Goal: Transaction & Acquisition: Subscribe to service/newsletter

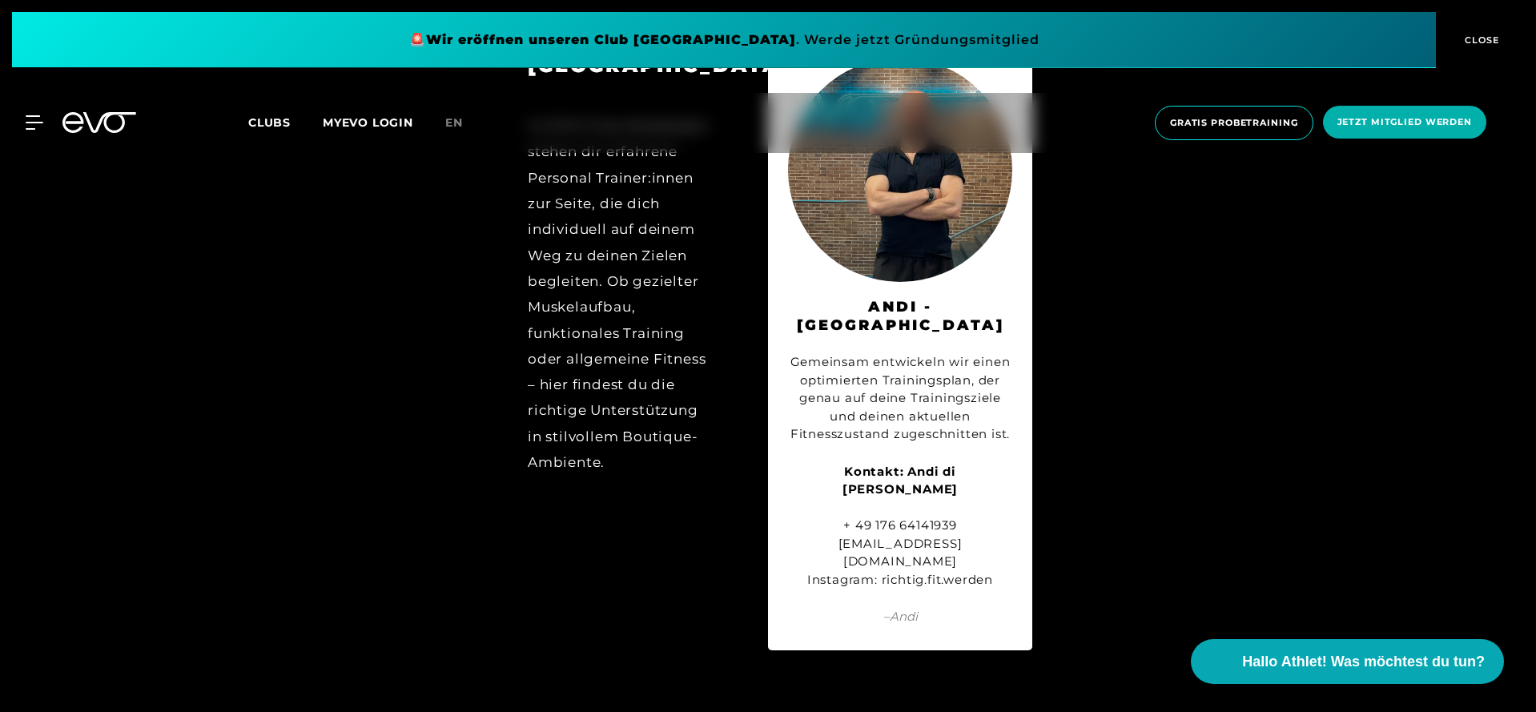
scroll to position [7928, 0]
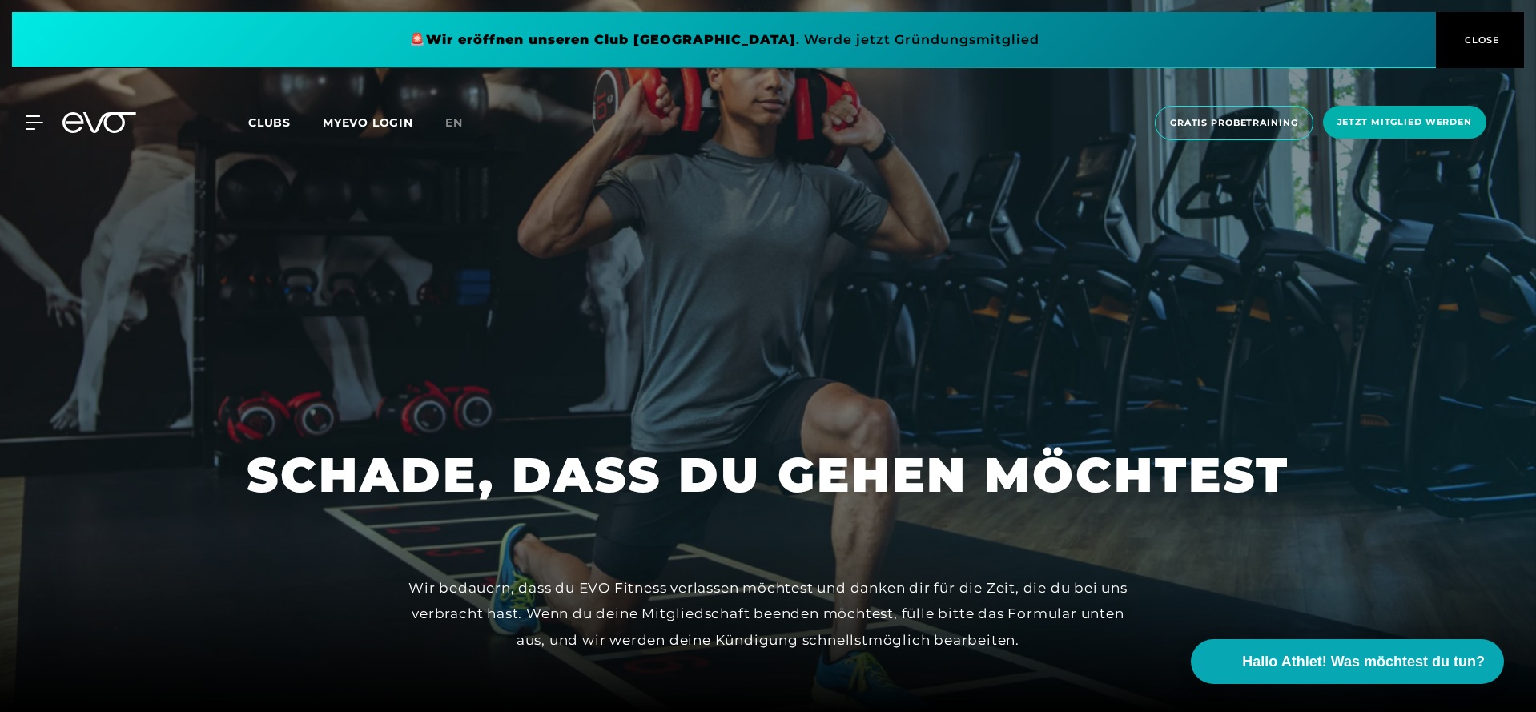
click at [113, 126] on icon at bounding box center [99, 122] width 74 height 21
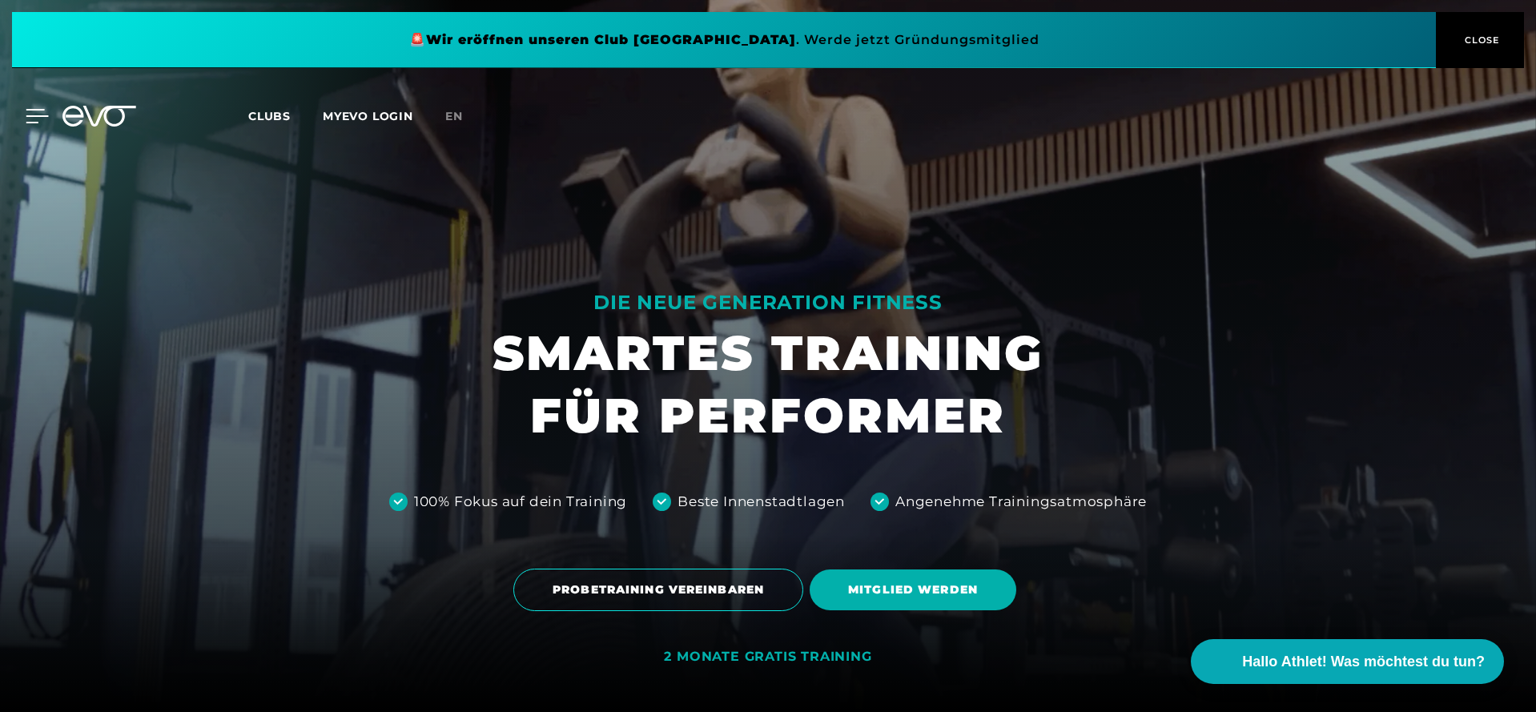
click at [34, 120] on icon at bounding box center [37, 116] width 23 height 14
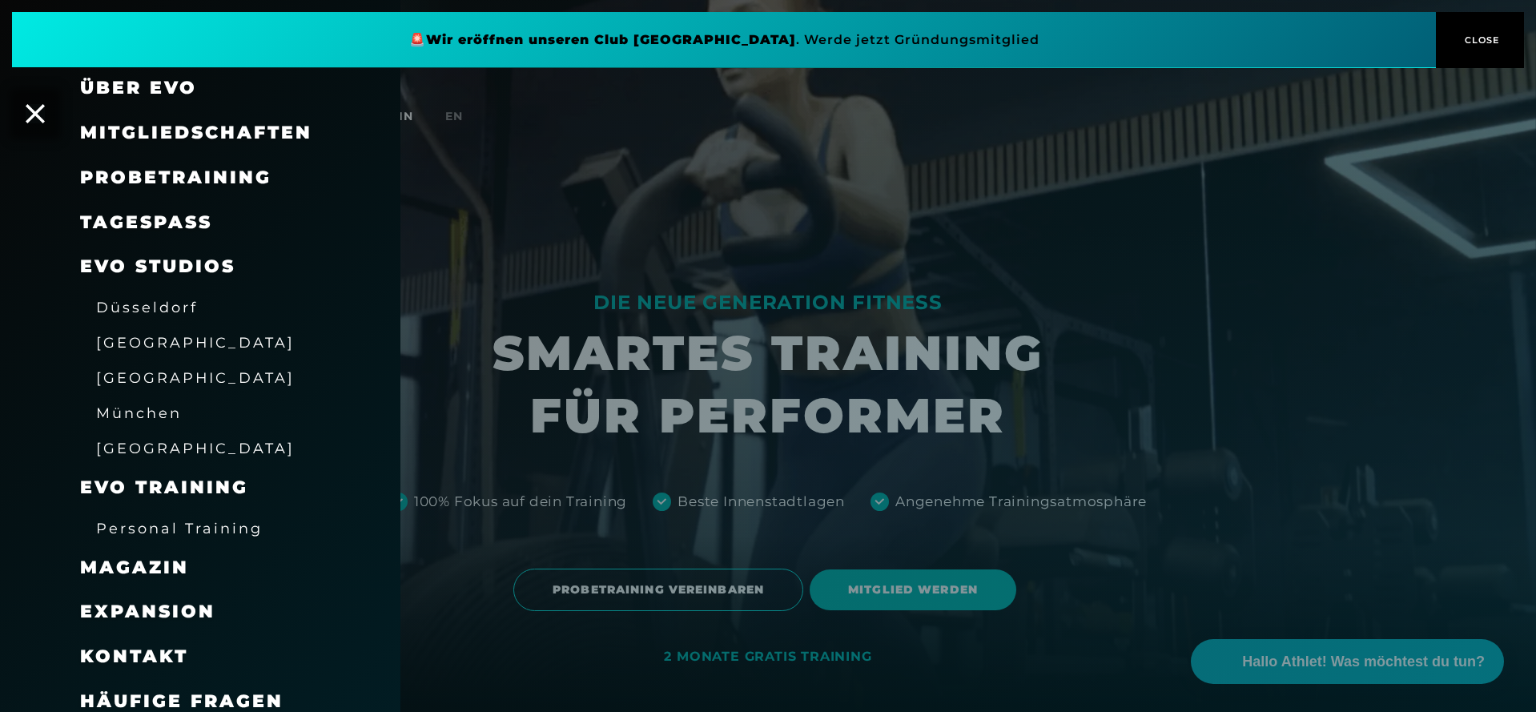
click at [172, 177] on span "Probetraining" at bounding box center [175, 178] width 191 height 22
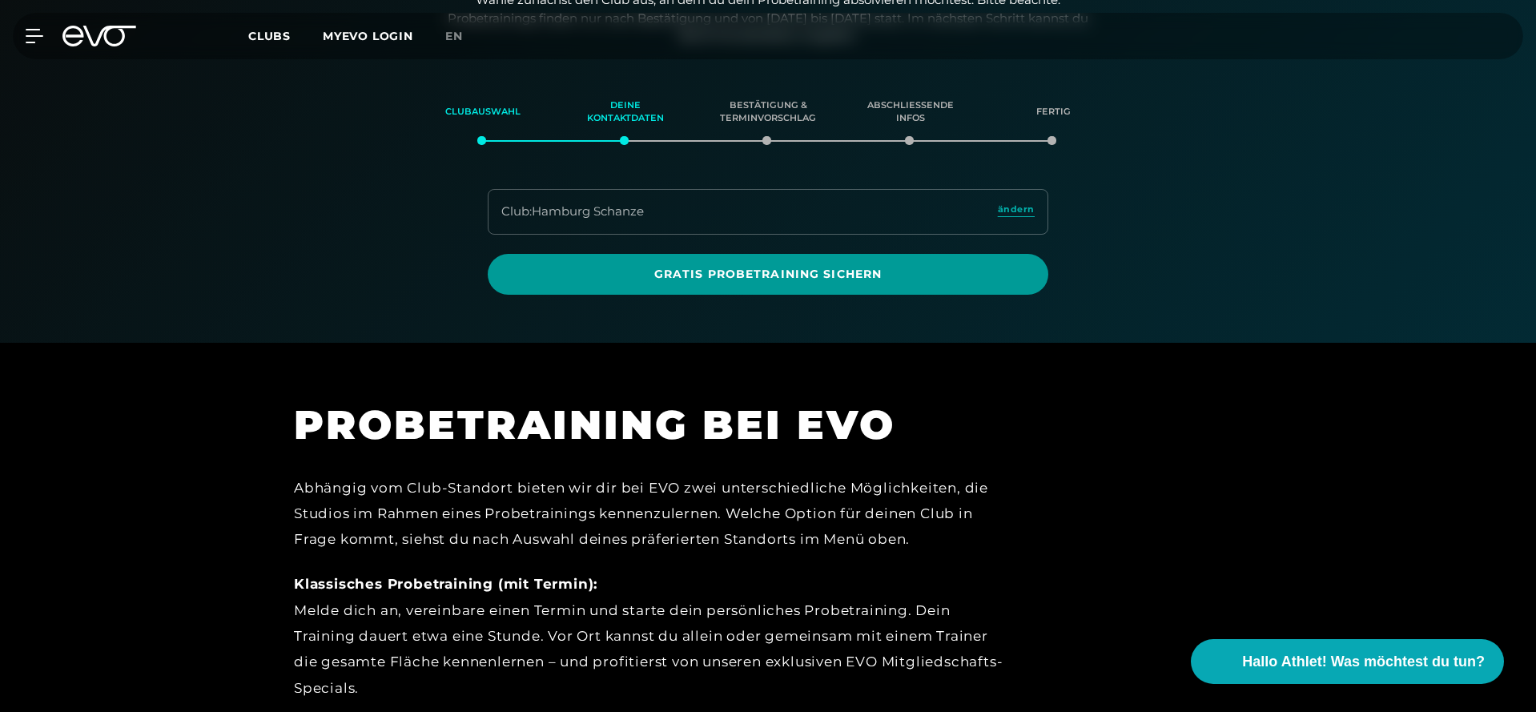
scroll to position [274, 0]
click at [738, 265] on span "Gratis Probetraining sichern" at bounding box center [768, 273] width 484 height 17
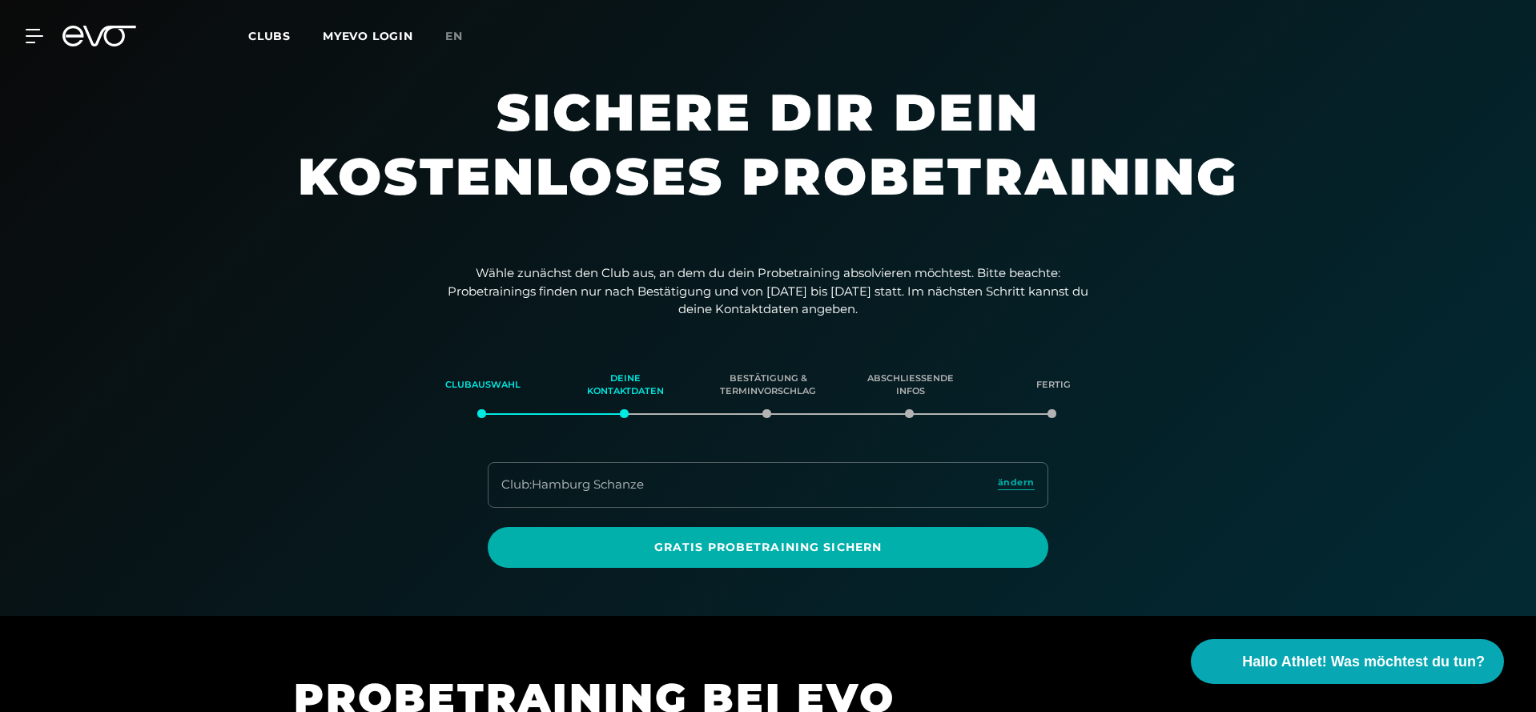
scroll to position [0, 0]
click at [39, 42] on icon at bounding box center [37, 36] width 23 height 14
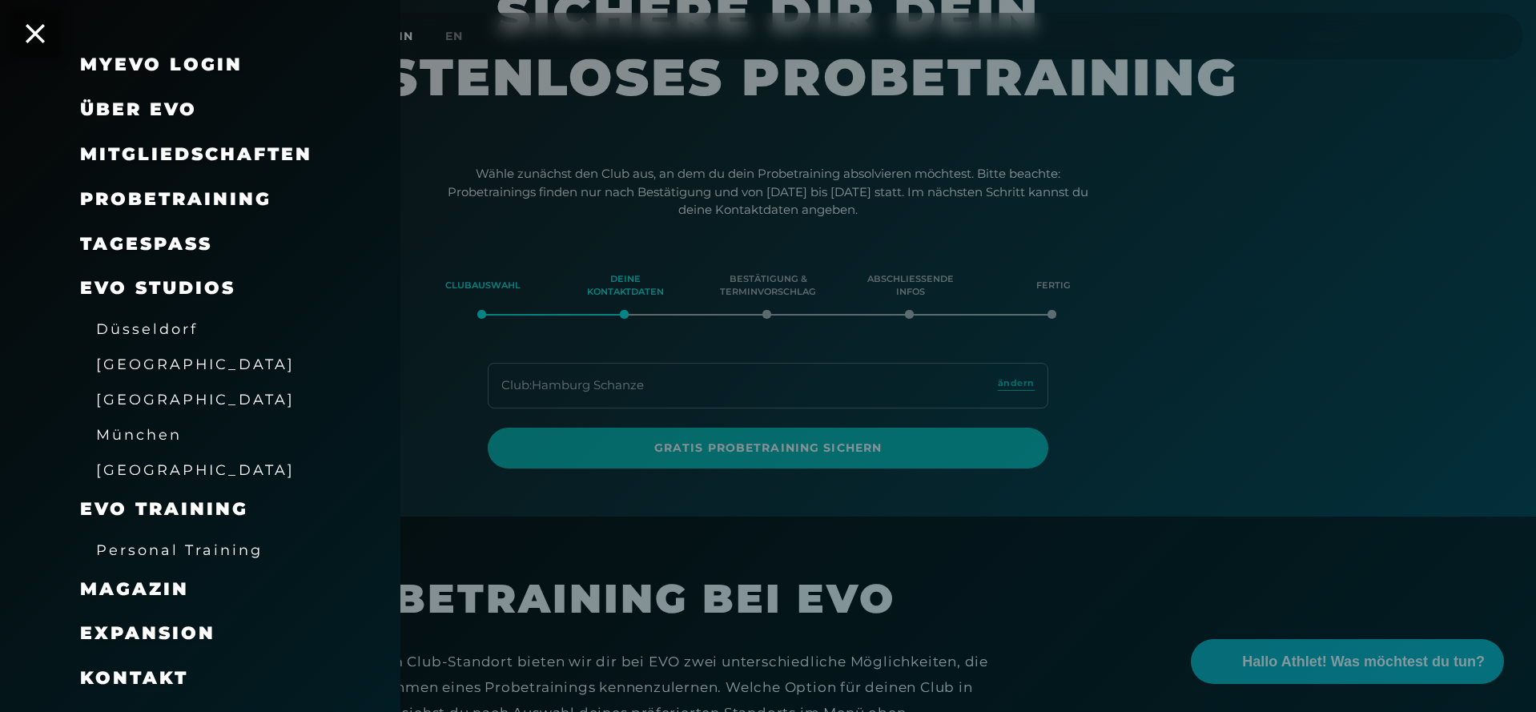
scroll to position [19, 0]
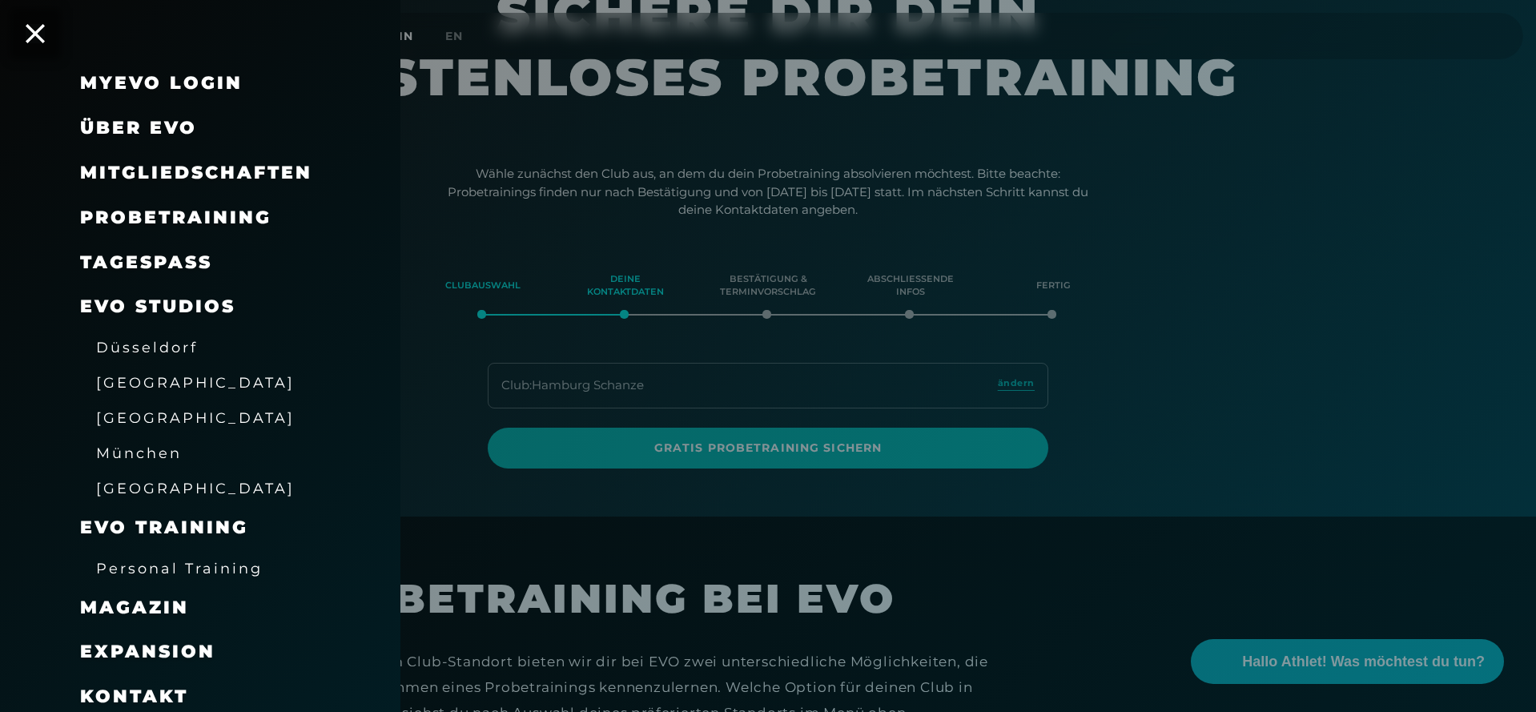
click at [521, 173] on div at bounding box center [768, 356] width 1536 height 712
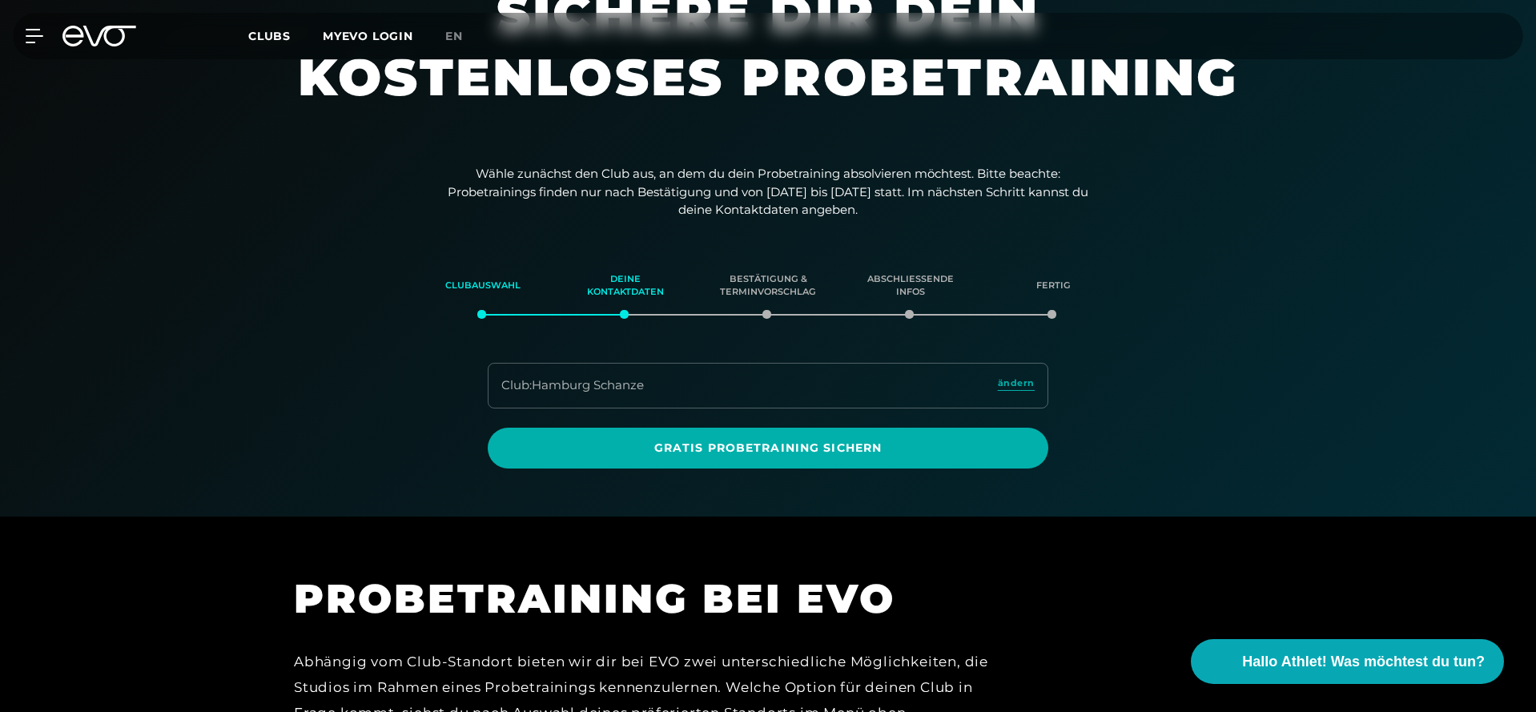
click at [107, 49] on div "MyEVO Login Über EVO Mitgliedschaften Probetraining TAGESPASS EVO Studios [GEOG…" at bounding box center [768, 36] width 1530 height 46
click at [98, 34] on icon at bounding box center [99, 36] width 74 height 21
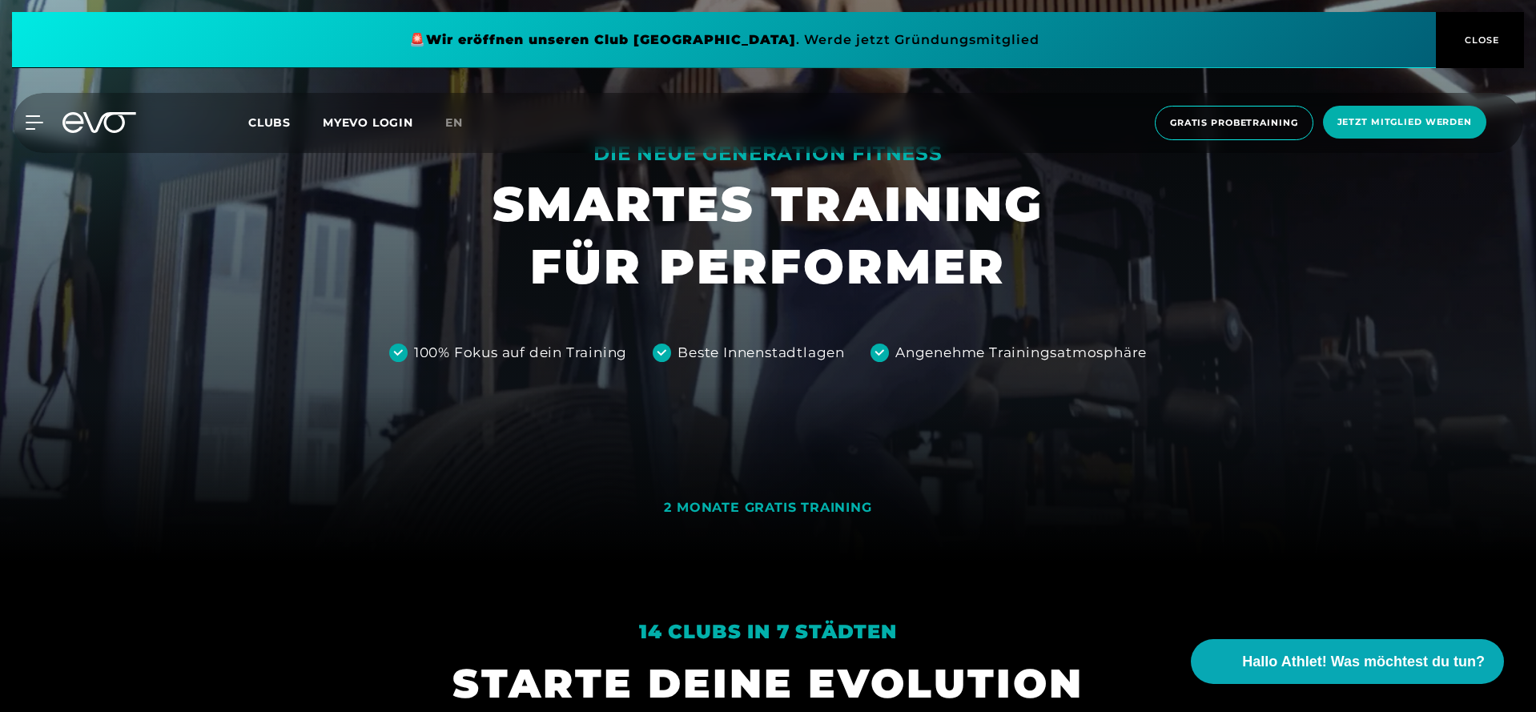
scroll to position [152, 0]
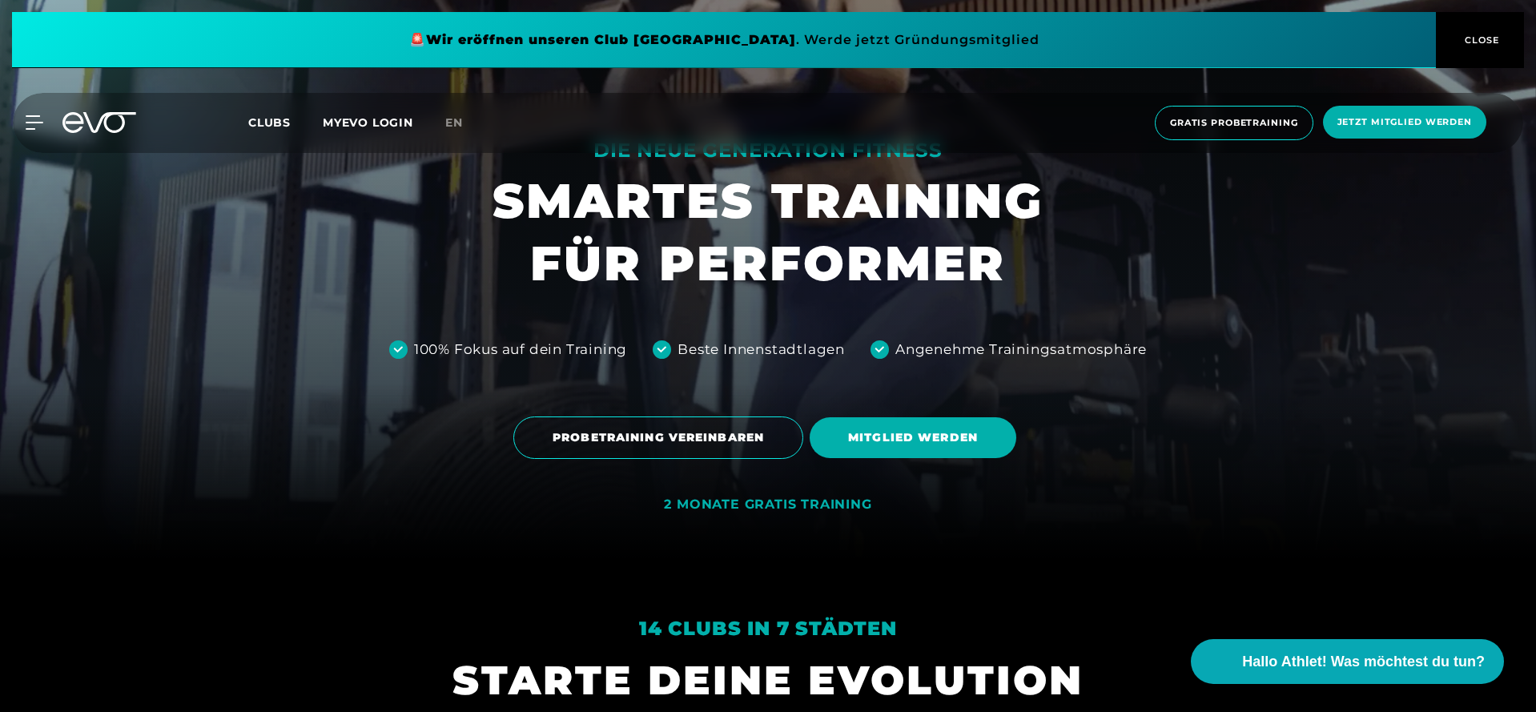
click at [39, 130] on div "MyEVO Login Über EVO Mitgliedschaften Probetraining TAGESPASS EVO Studios [GEOG…" at bounding box center [768, 123] width 1530 height 60
click at [30, 122] on icon at bounding box center [37, 122] width 22 height 13
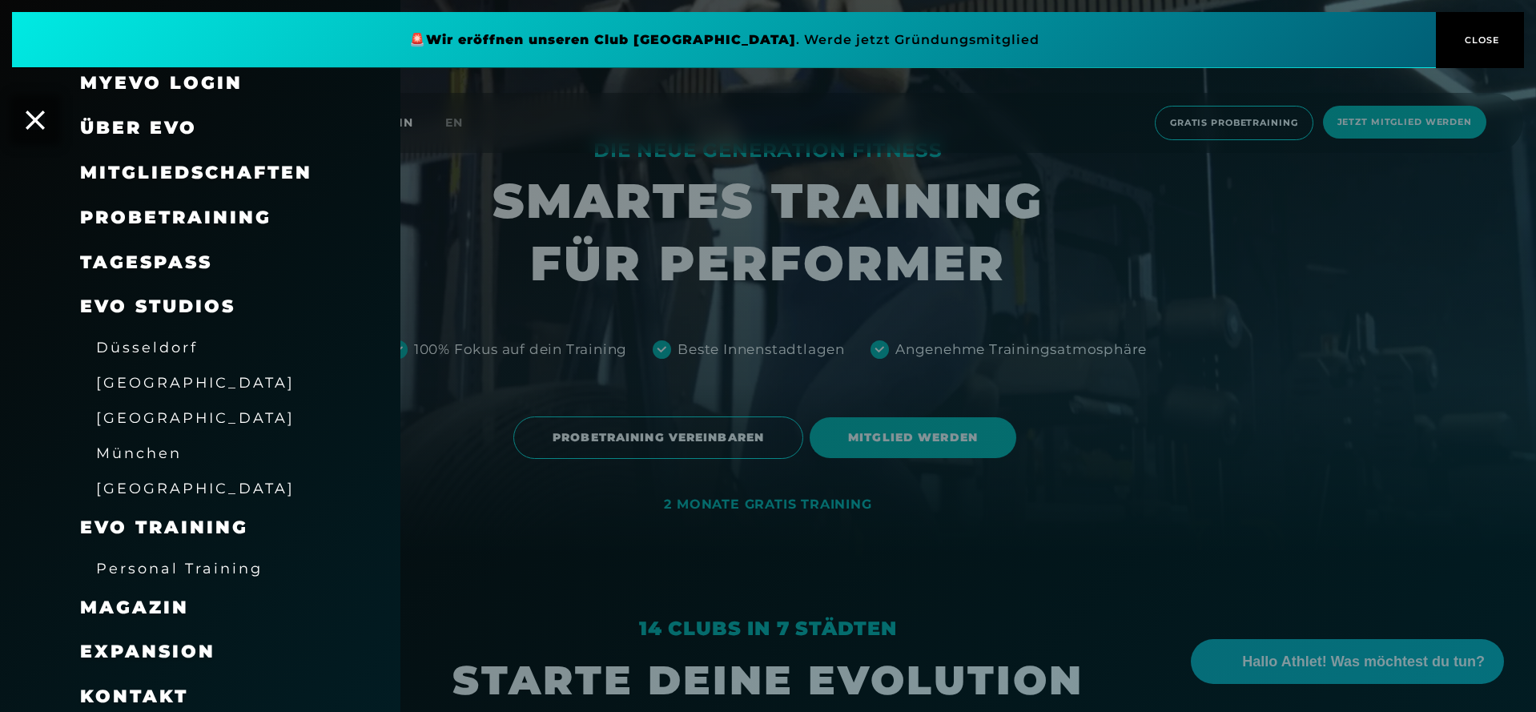
click at [496, 267] on div at bounding box center [768, 356] width 1536 height 712
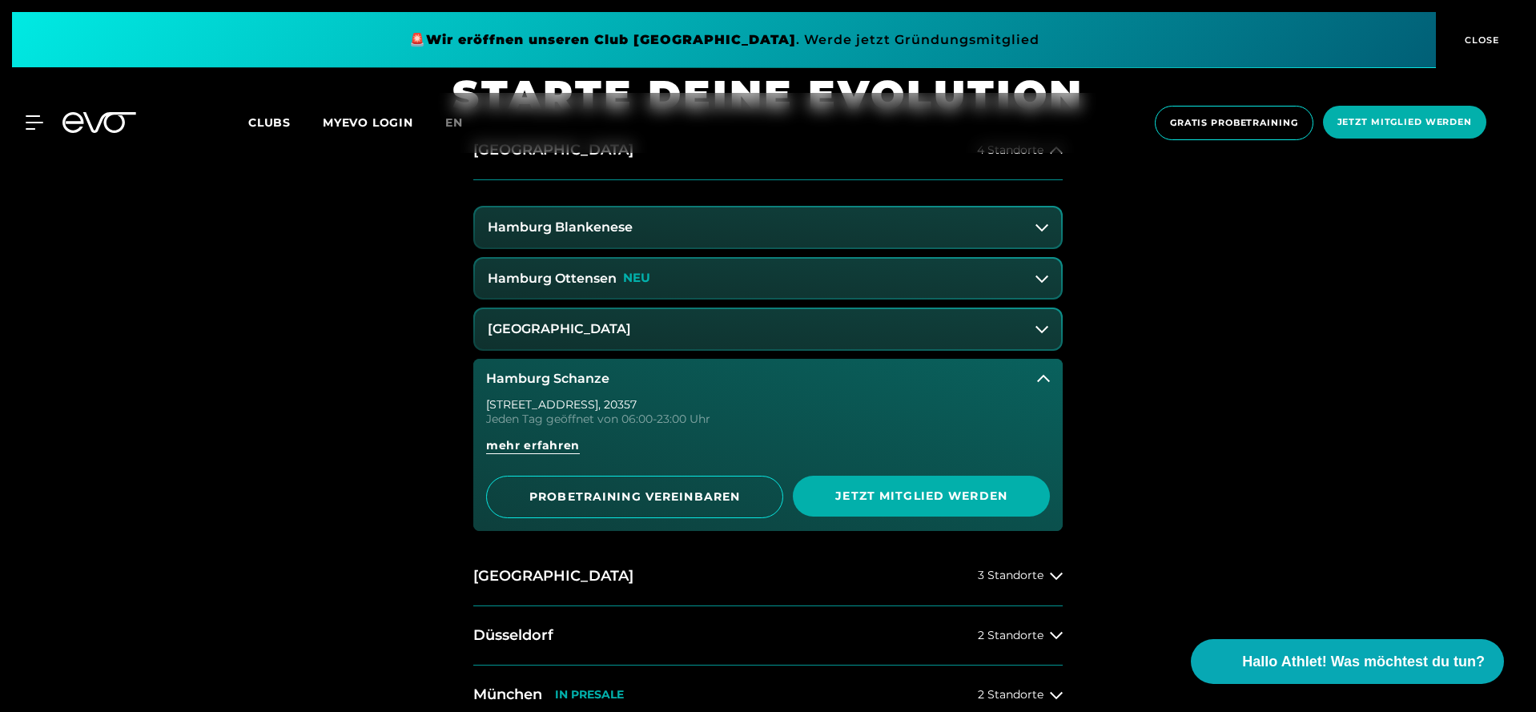
scroll to position [741, 0]
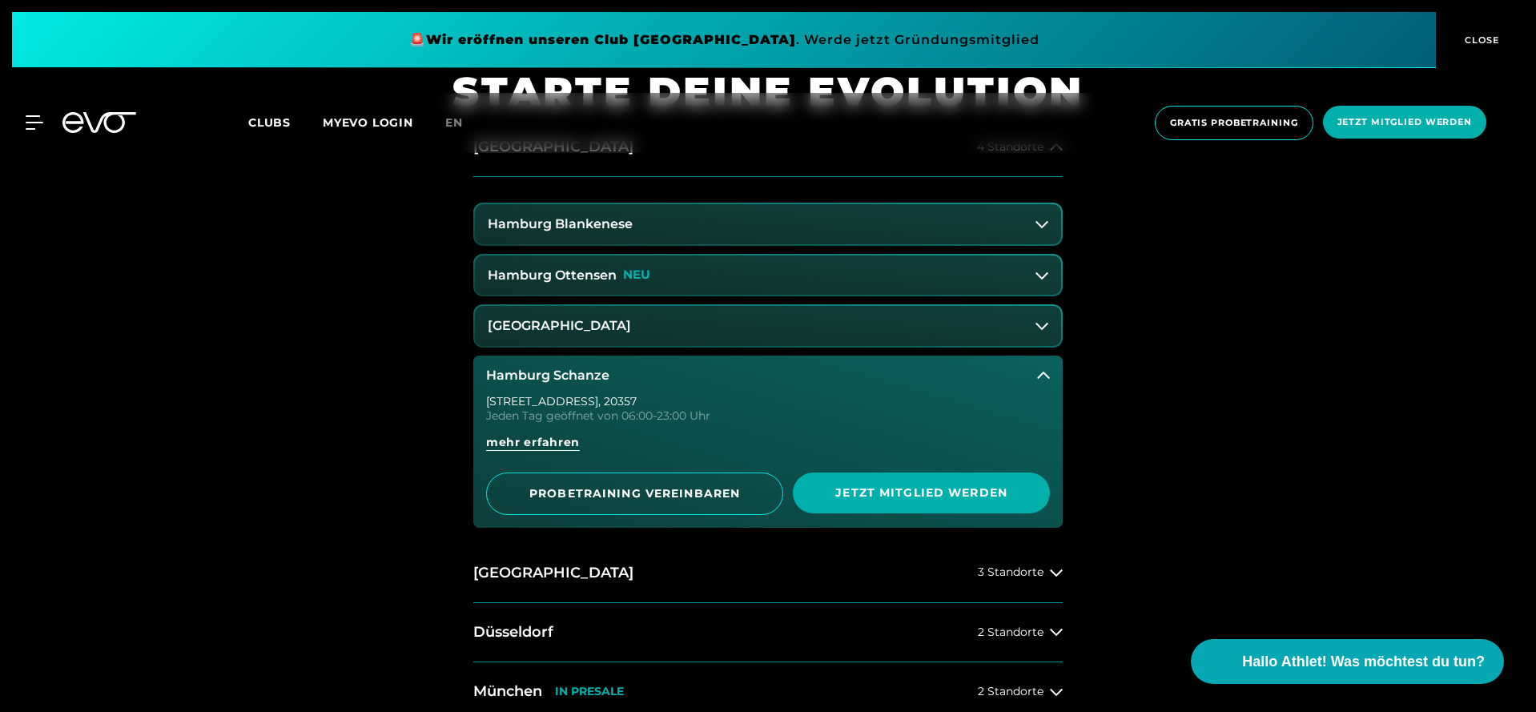
click at [597, 280] on h3 "Hamburg Ottensen" at bounding box center [552, 275] width 129 height 14
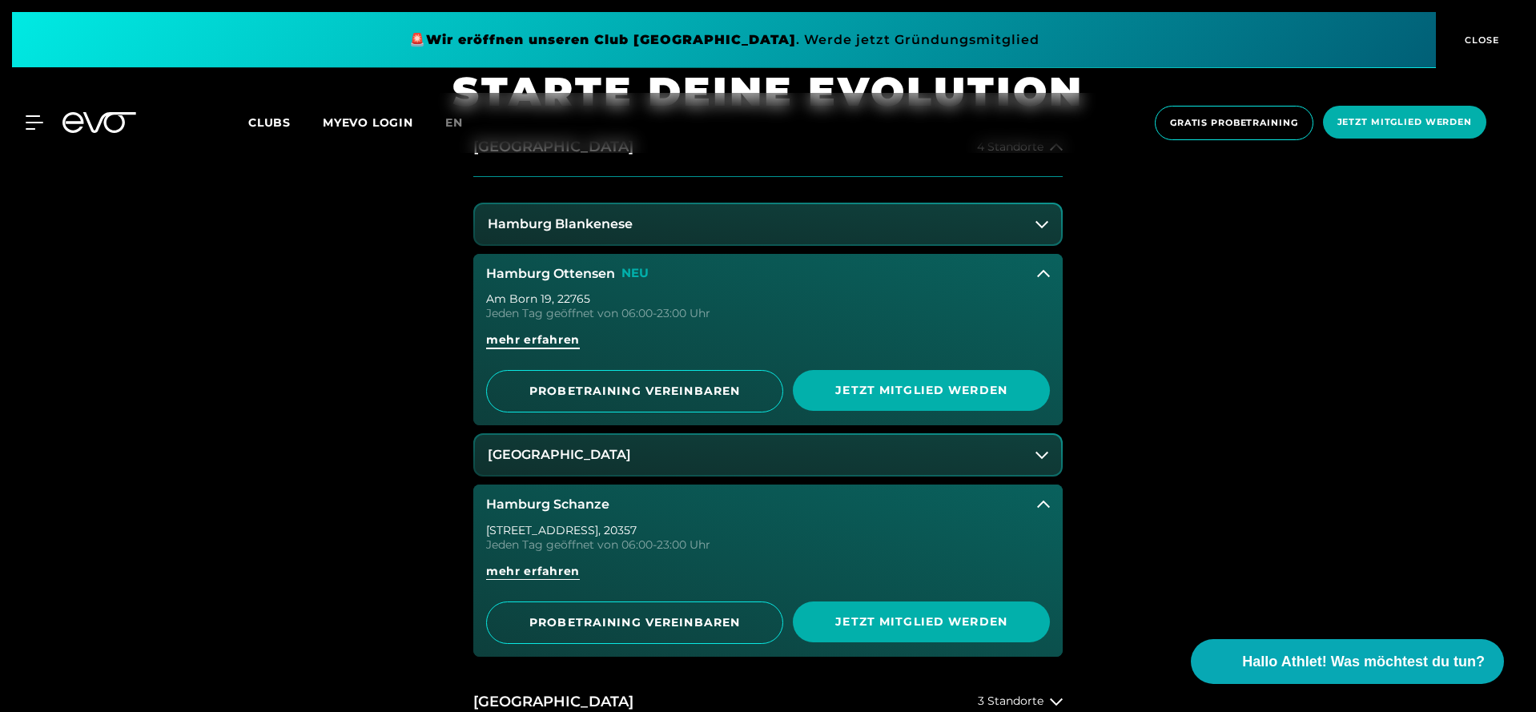
click at [561, 349] on span "mehr erfahren" at bounding box center [533, 346] width 94 height 29
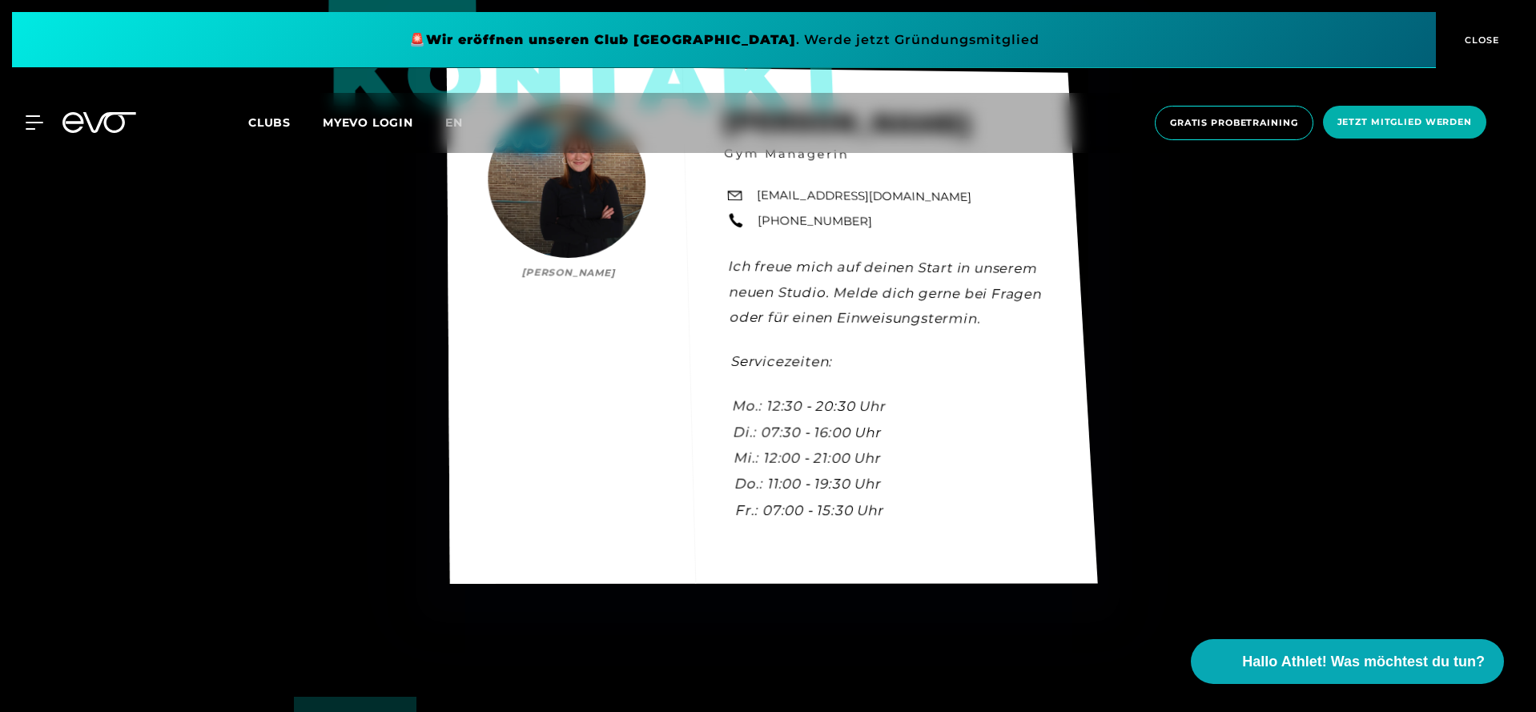
scroll to position [4938, 0]
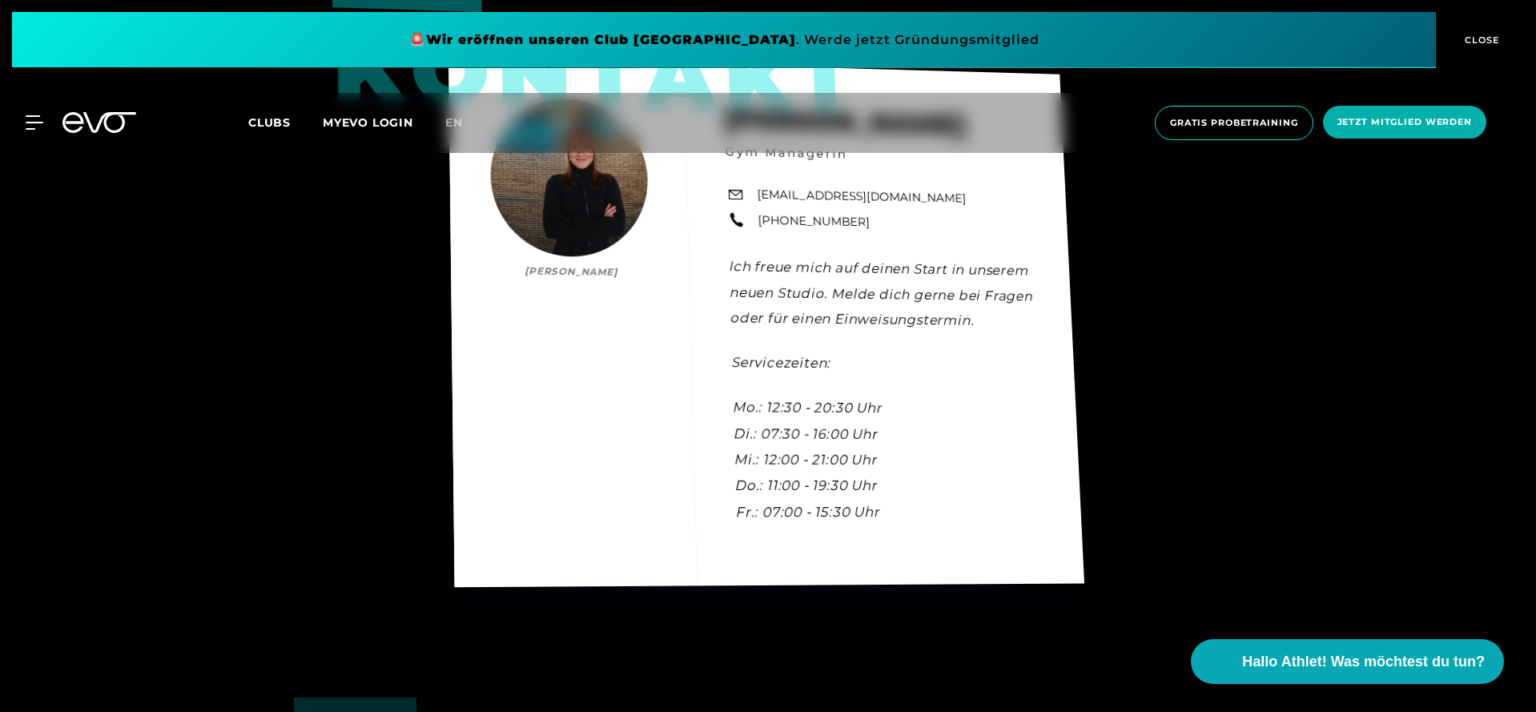
click at [525, 399] on div "Kontakt [PERSON_NAME] [PERSON_NAME] Gym Managerin [EMAIL_ADDRESS][DOMAIN_NAME] …" at bounding box center [766, 322] width 636 height 530
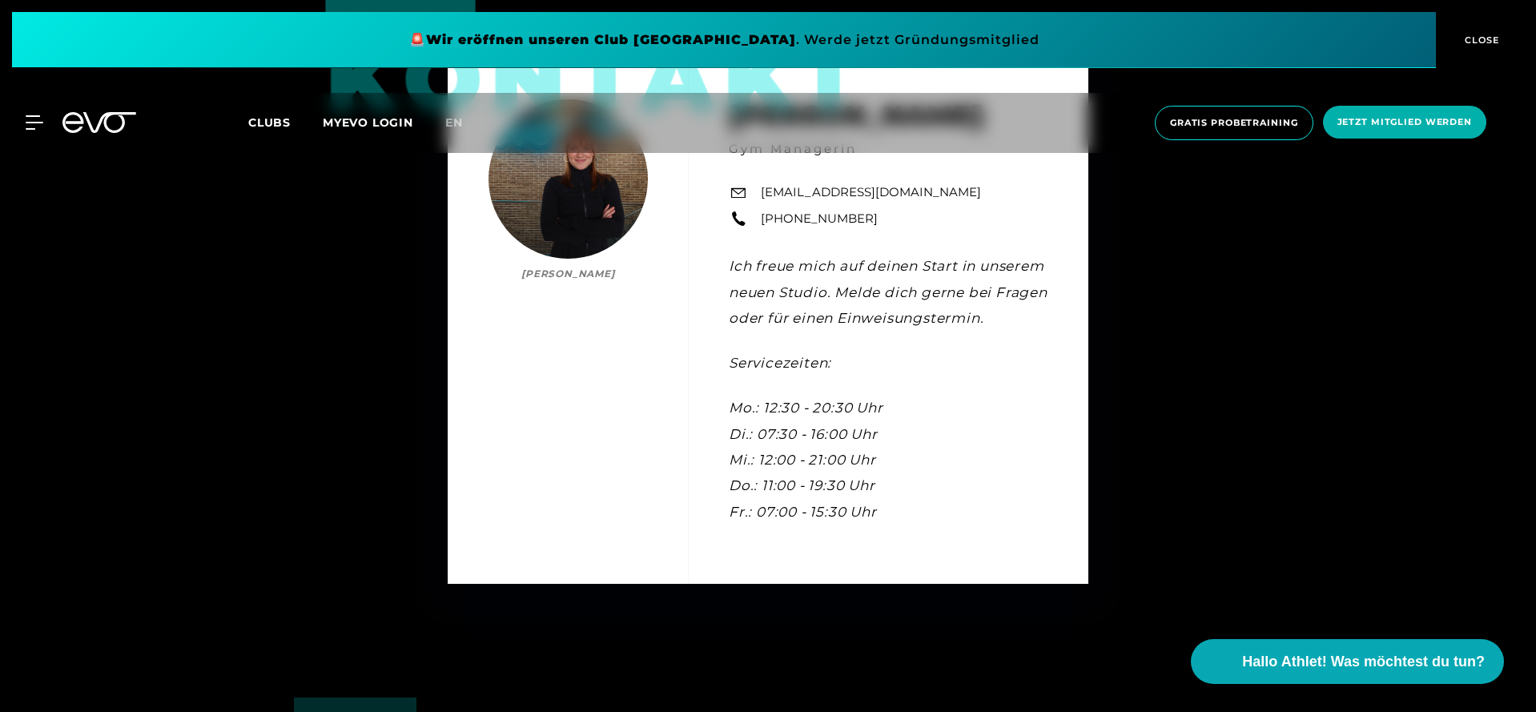
click at [69, 123] on icon at bounding box center [72, 122] width 21 height 21
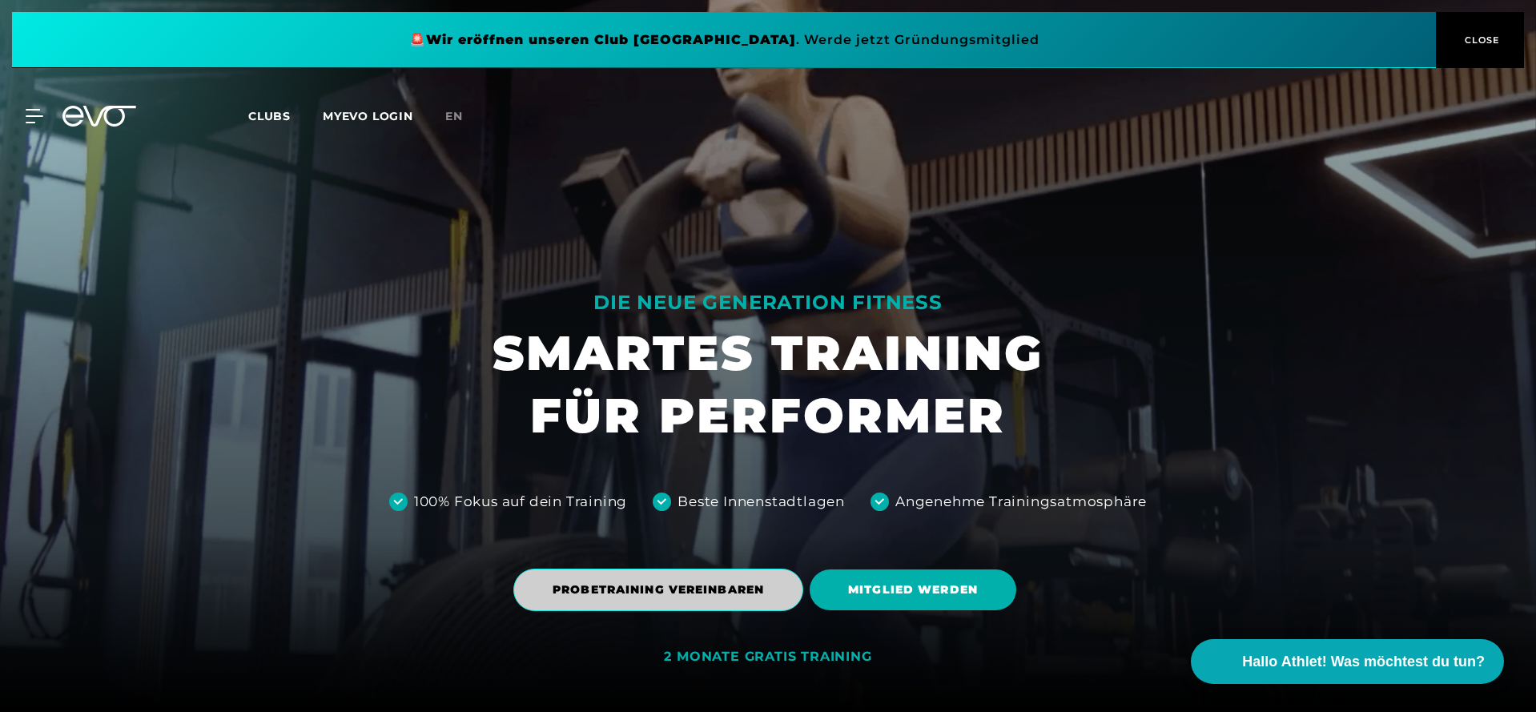
click at [653, 598] on span "PROBETRAINING VEREINBAREN" at bounding box center [658, 589] width 211 height 17
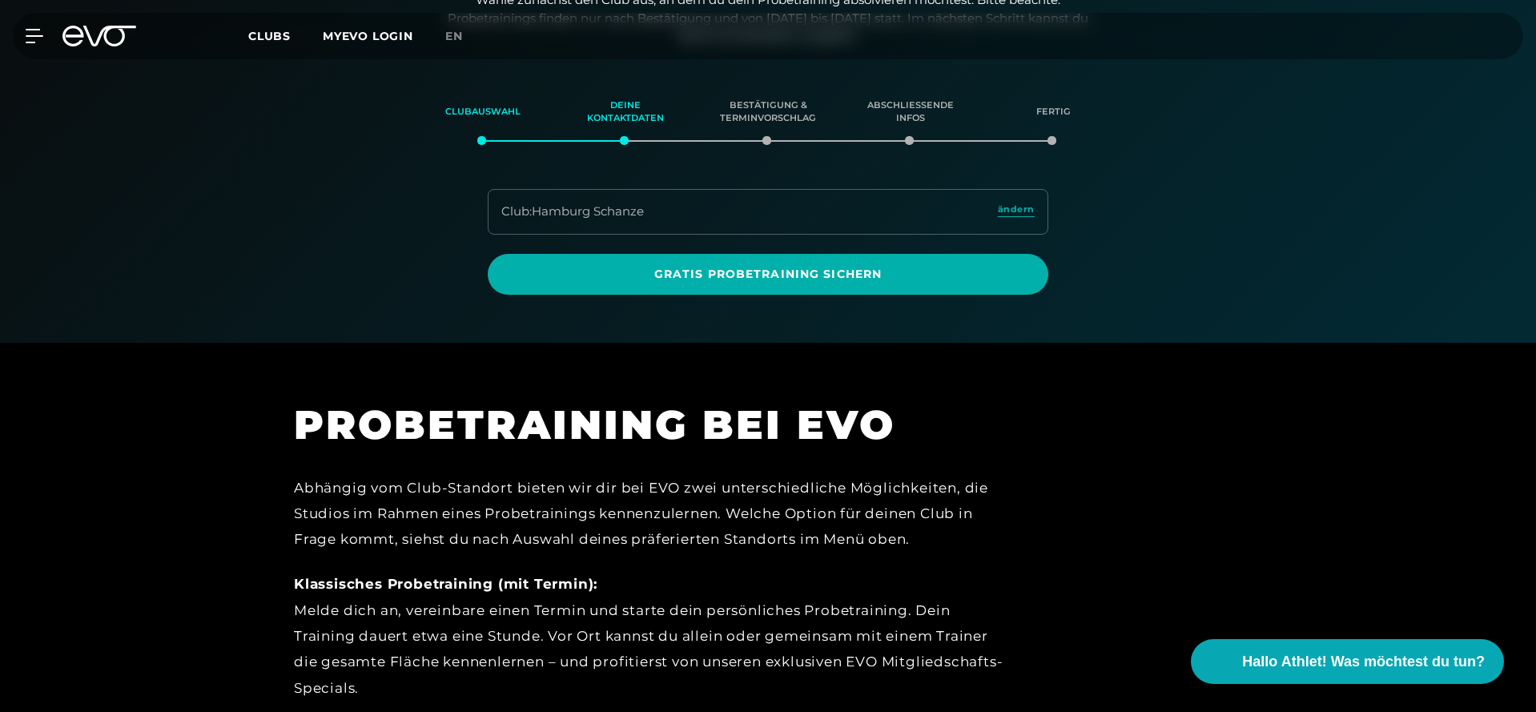
scroll to position [274, 0]
click at [1022, 213] on link "ändern" at bounding box center [1016, 211] width 37 height 18
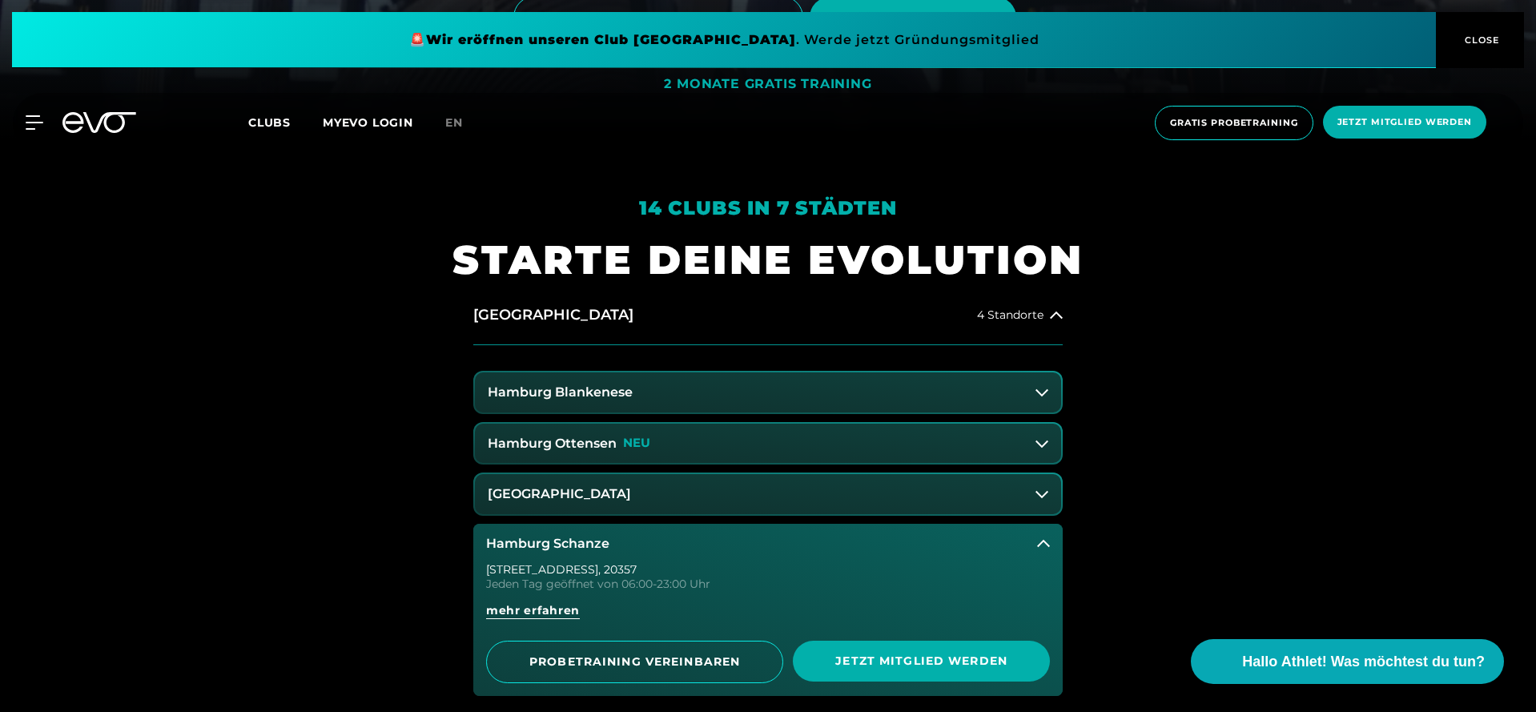
scroll to position [594, 0]
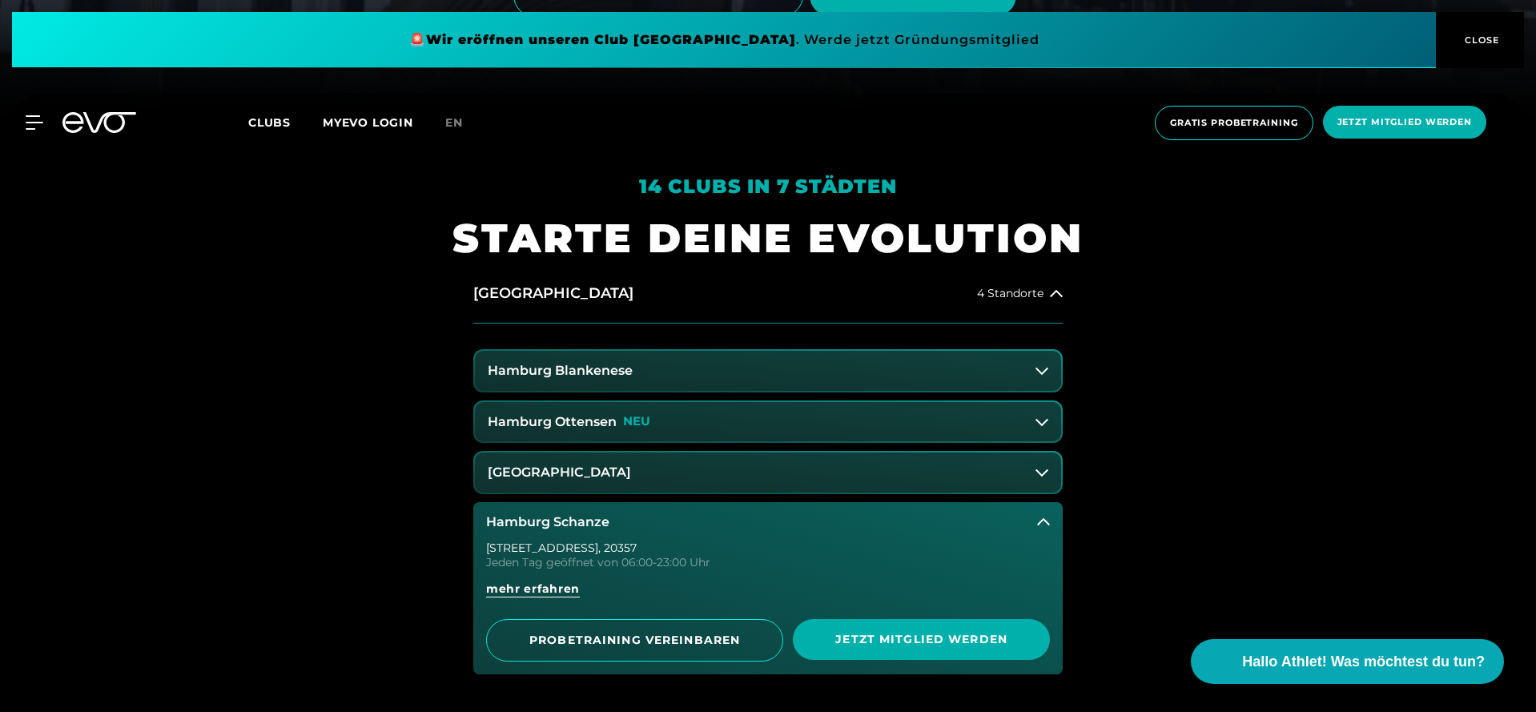
click at [619, 420] on div "Hamburg Ottensen NEU" at bounding box center [569, 422] width 163 height 14
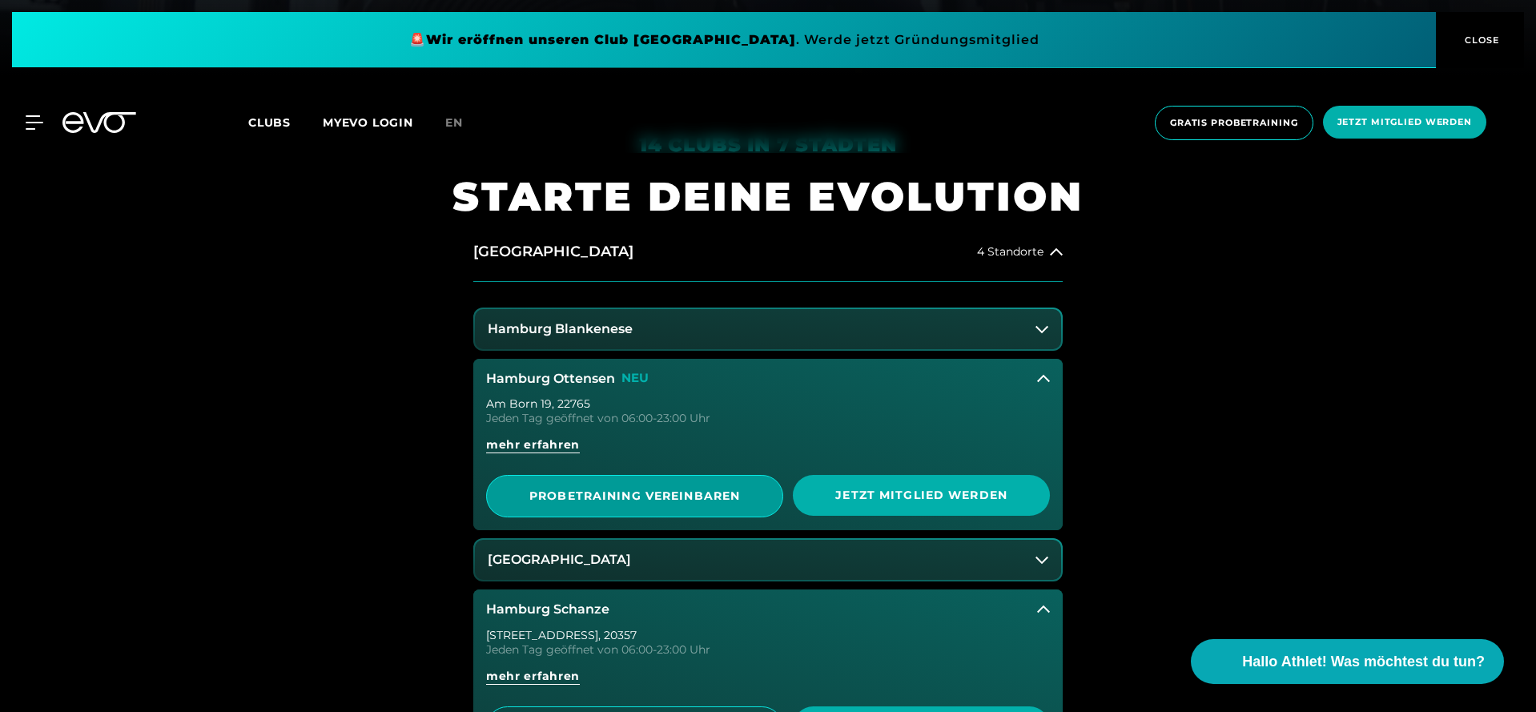
scroll to position [649, 0]
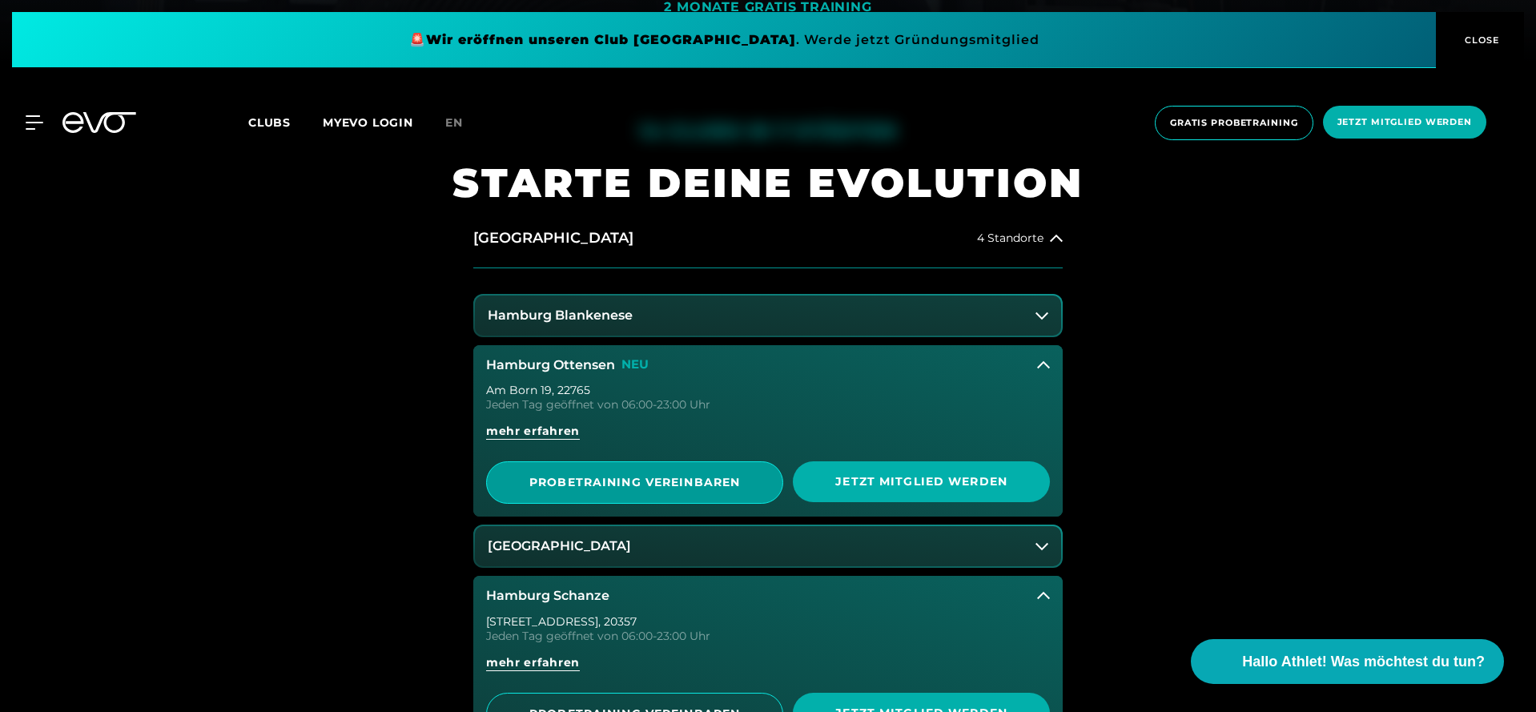
click at [645, 477] on span "PROBETRAINING VEREINBAREN" at bounding box center [634, 482] width 219 height 17
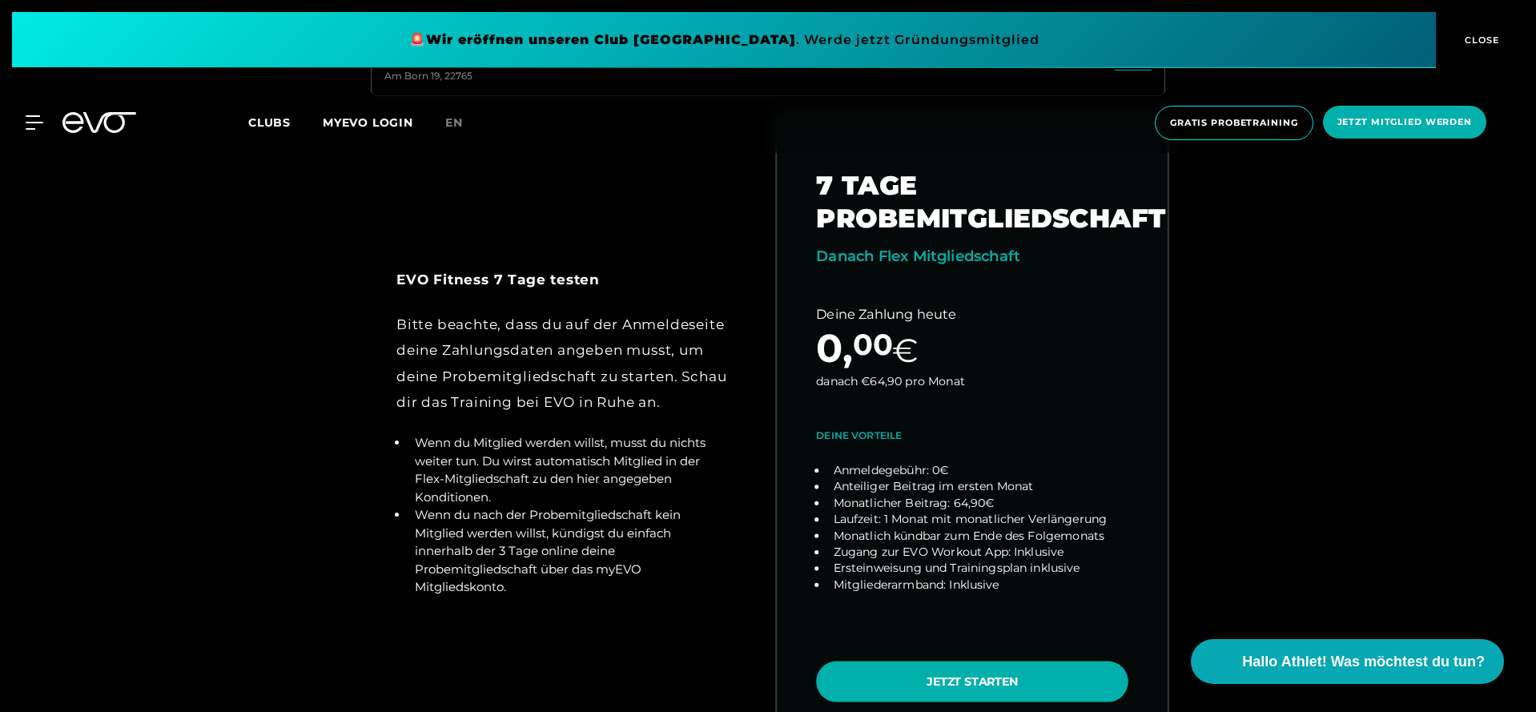
scroll to position [713, 0]
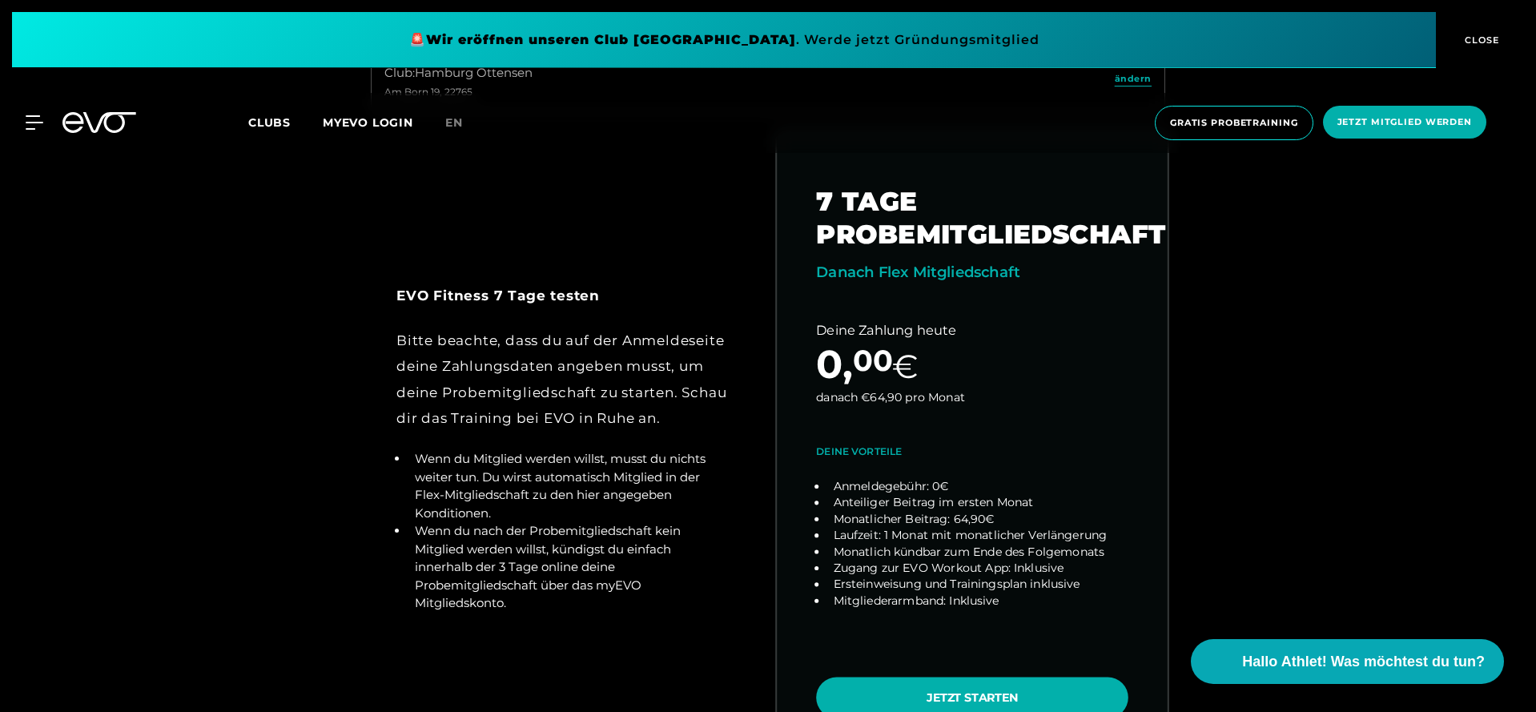
click at [938, 297] on link "choose plan" at bounding box center [972, 447] width 391 height 629
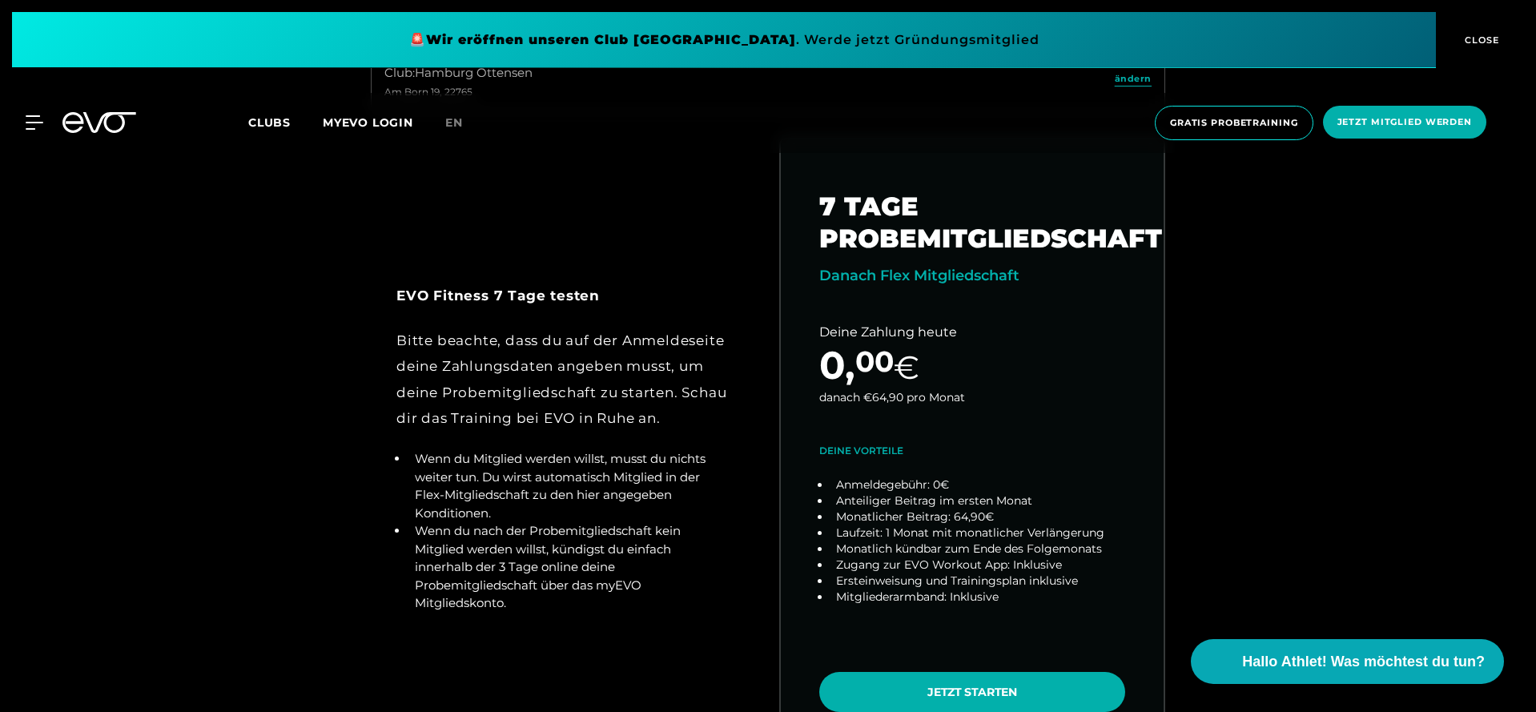
click at [83, 125] on icon at bounding box center [99, 122] width 74 height 21
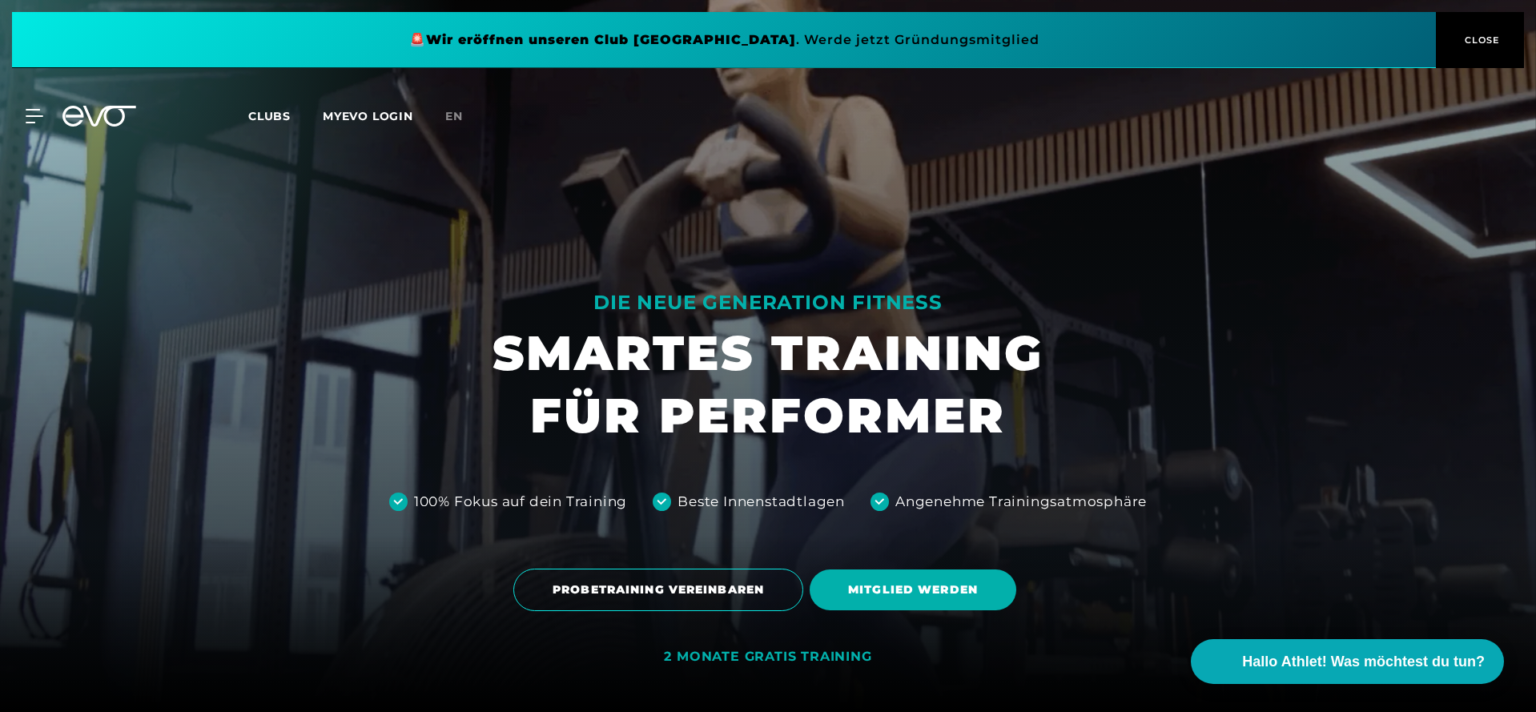
click at [105, 117] on icon at bounding box center [109, 116] width 53 height 21
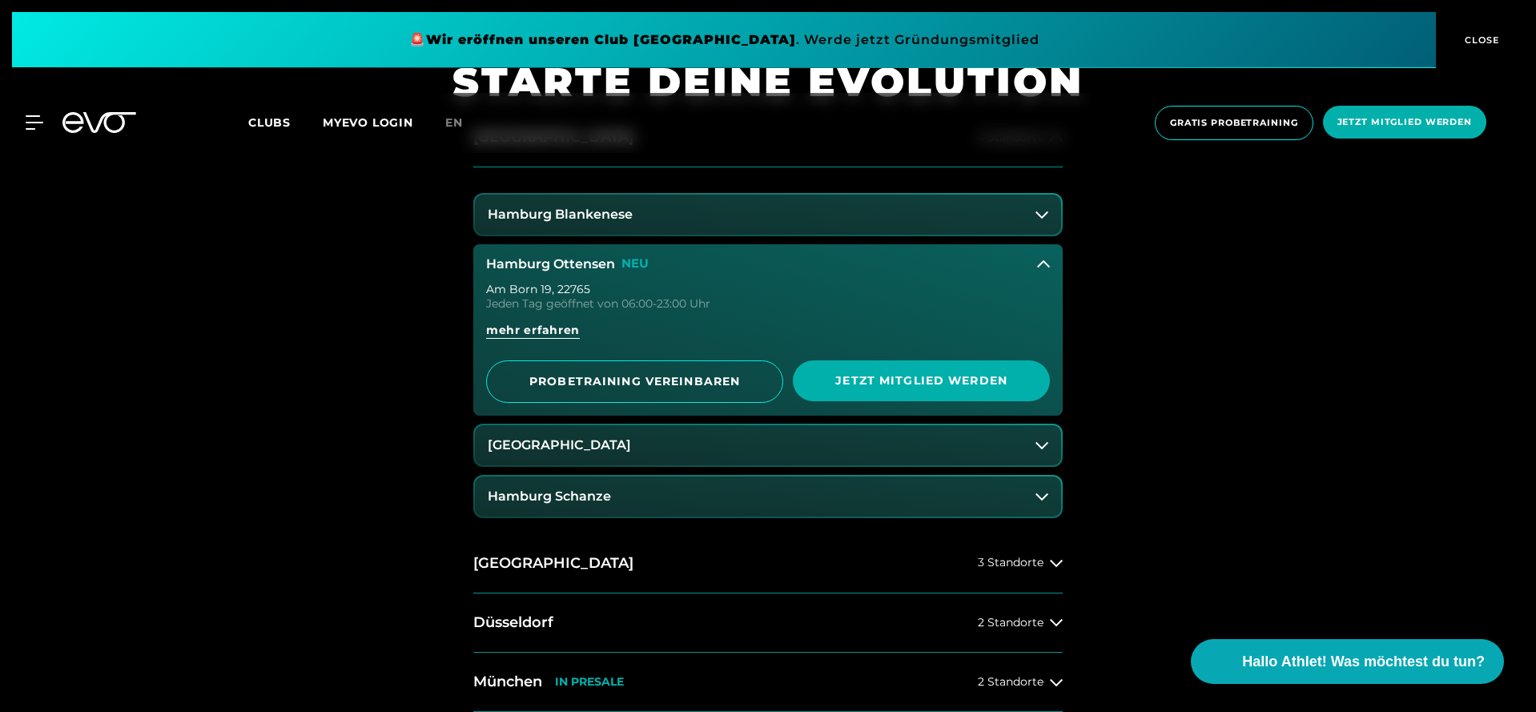
scroll to position [752, 0]
click at [549, 247] on button "Hamburg Ottensen NEU" at bounding box center [767, 263] width 589 height 40
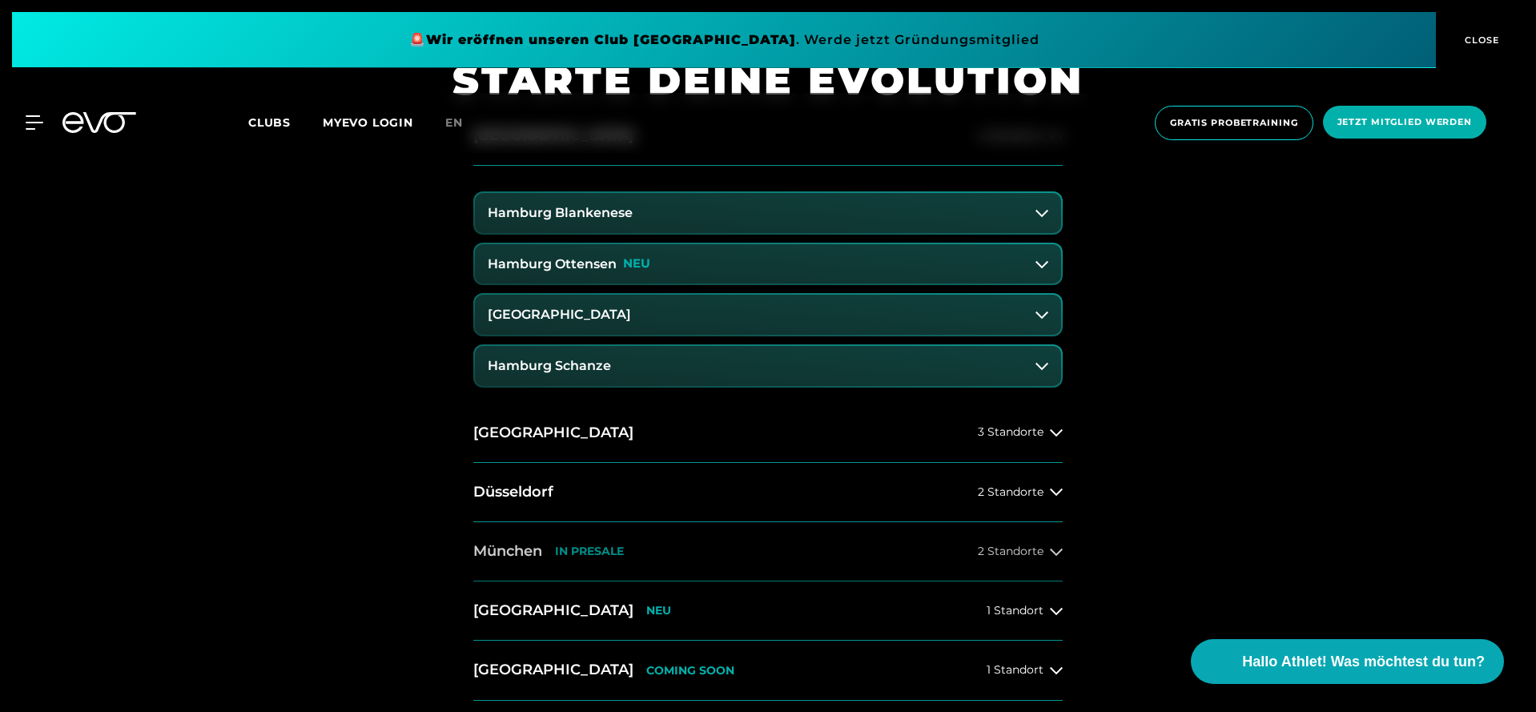
click at [549, 561] on button "[GEOGRAPHIC_DATA] IN [GEOGRAPHIC_DATA] 2 Standorte" at bounding box center [767, 551] width 589 height 59
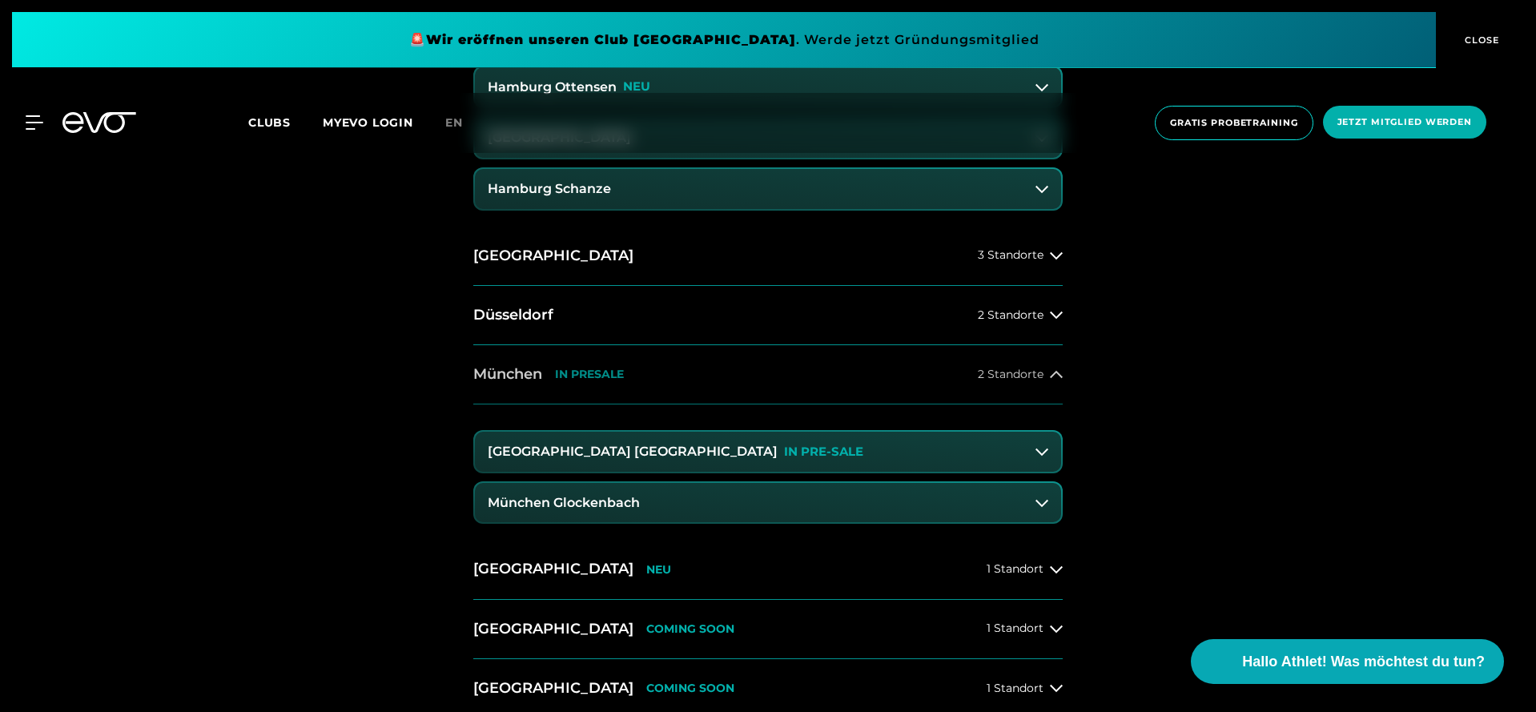
scroll to position [931, 0]
click at [620, 447] on h3 "[GEOGRAPHIC_DATA] [GEOGRAPHIC_DATA]" at bounding box center [633, 450] width 290 height 14
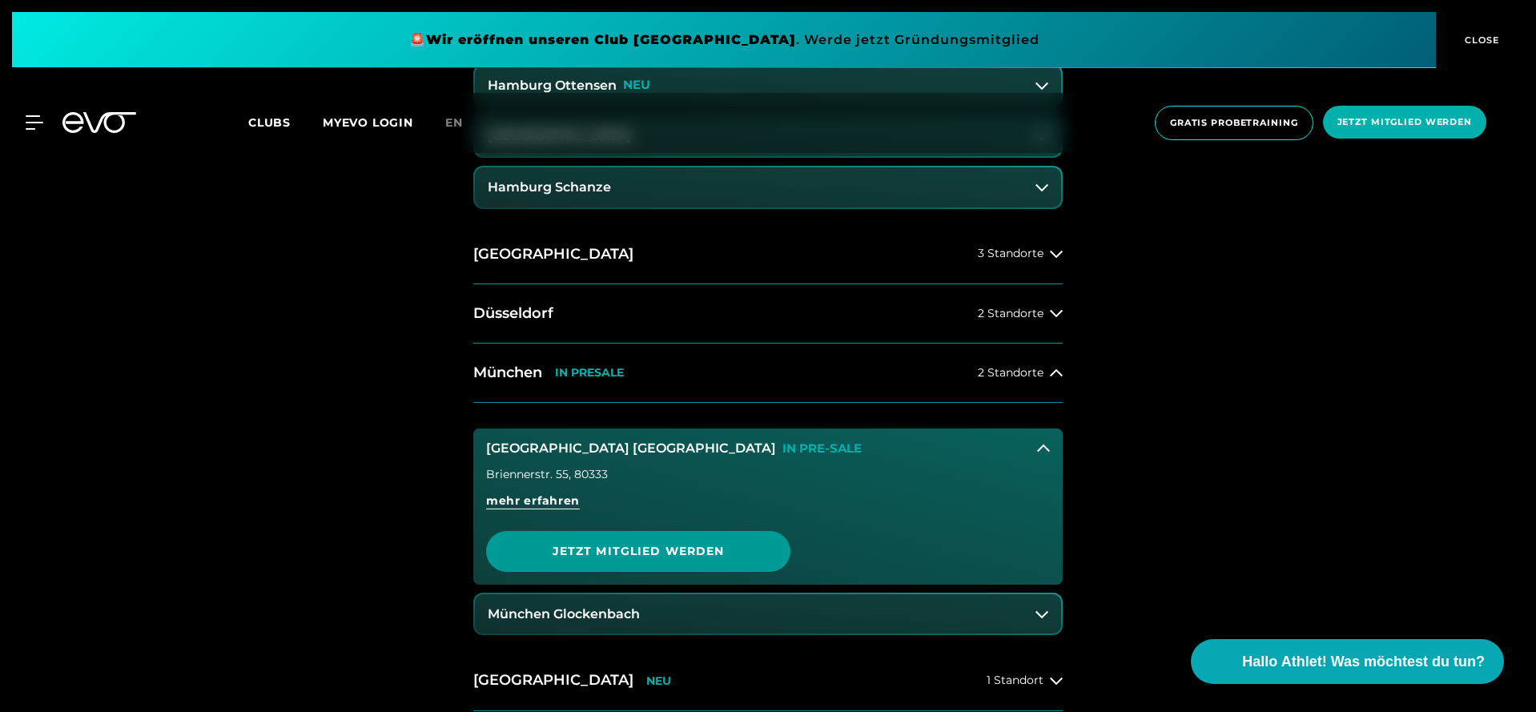
click at [628, 553] on span "Jetzt Mitglied werden" at bounding box center [638, 551] width 227 height 17
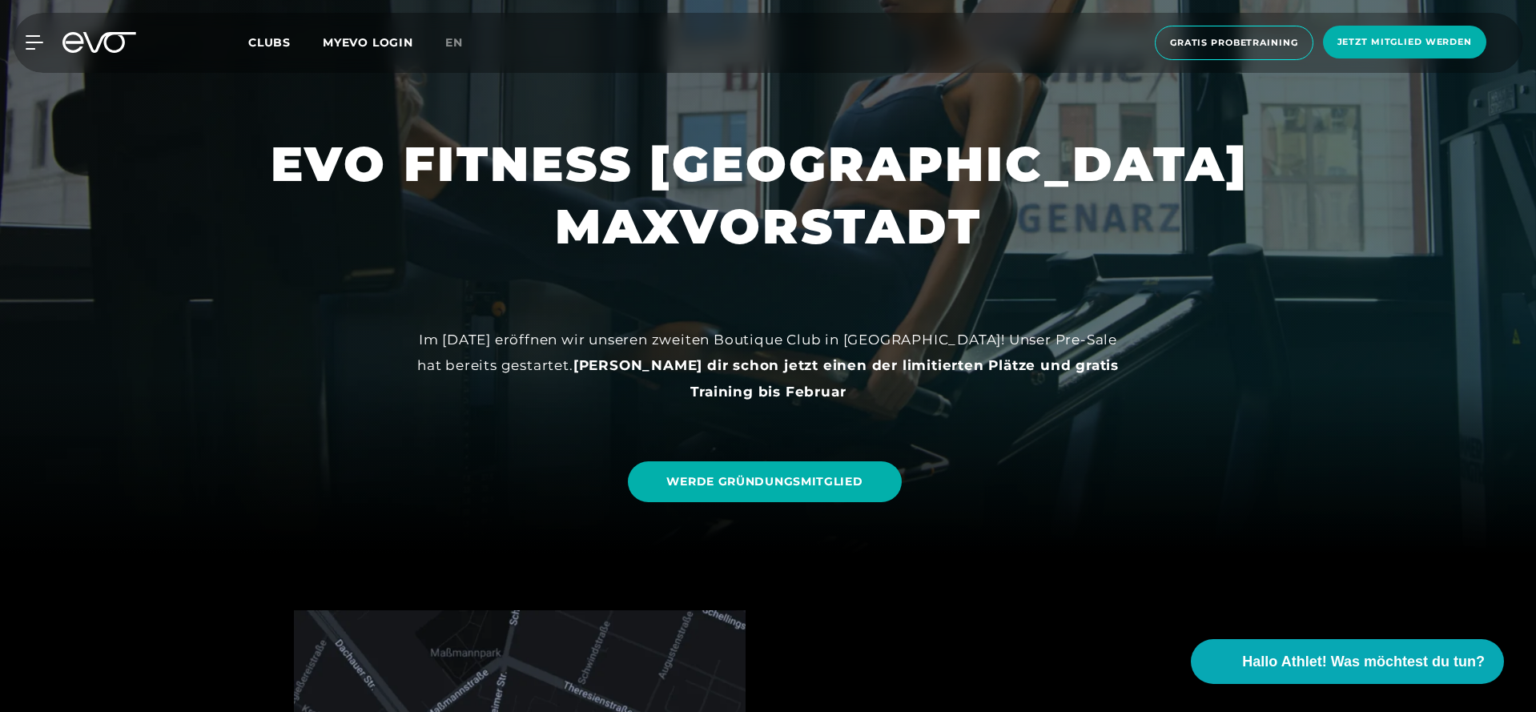
scroll to position [160, 0]
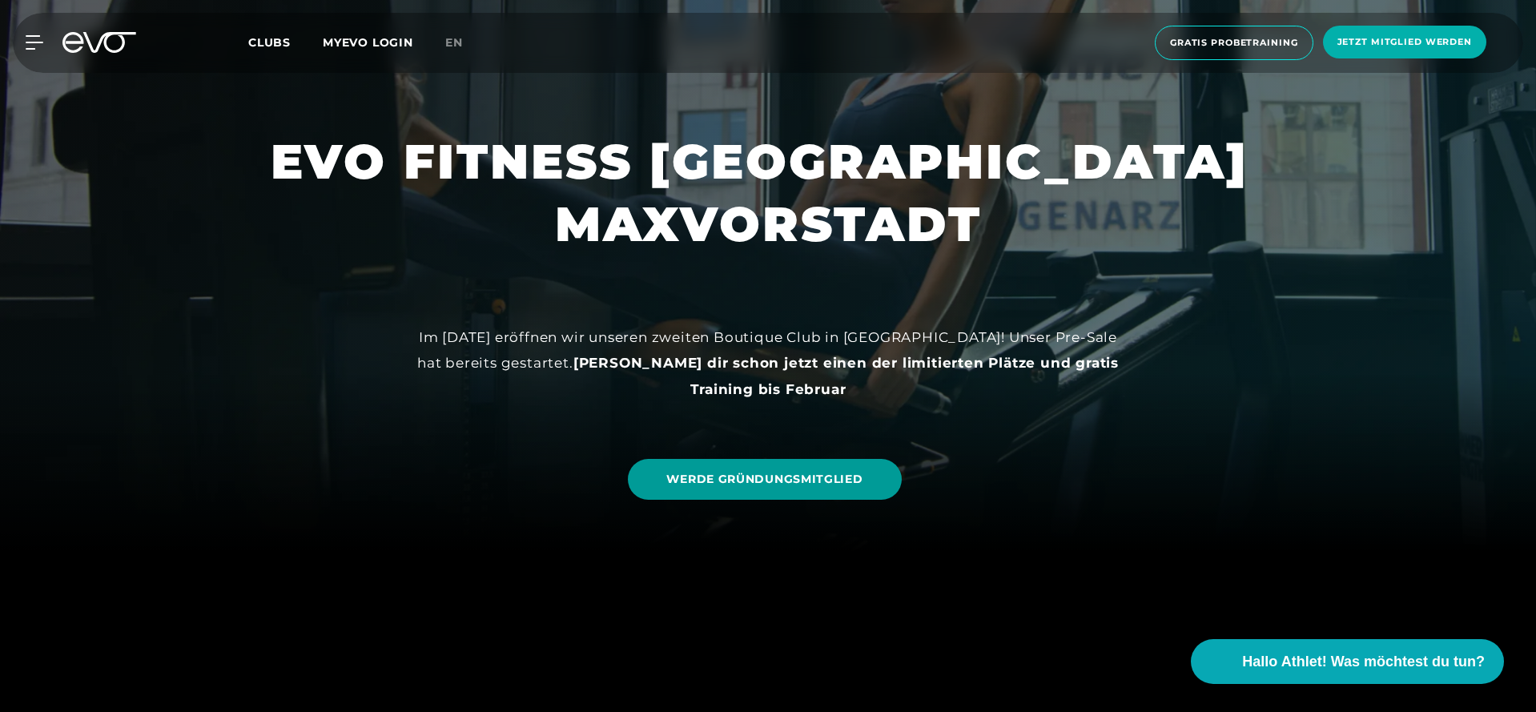
click at [683, 485] on span "WERDE GRÜNDUNGSMITGLIED" at bounding box center [764, 479] width 196 height 17
